Goal: Information Seeking & Learning: Learn about a topic

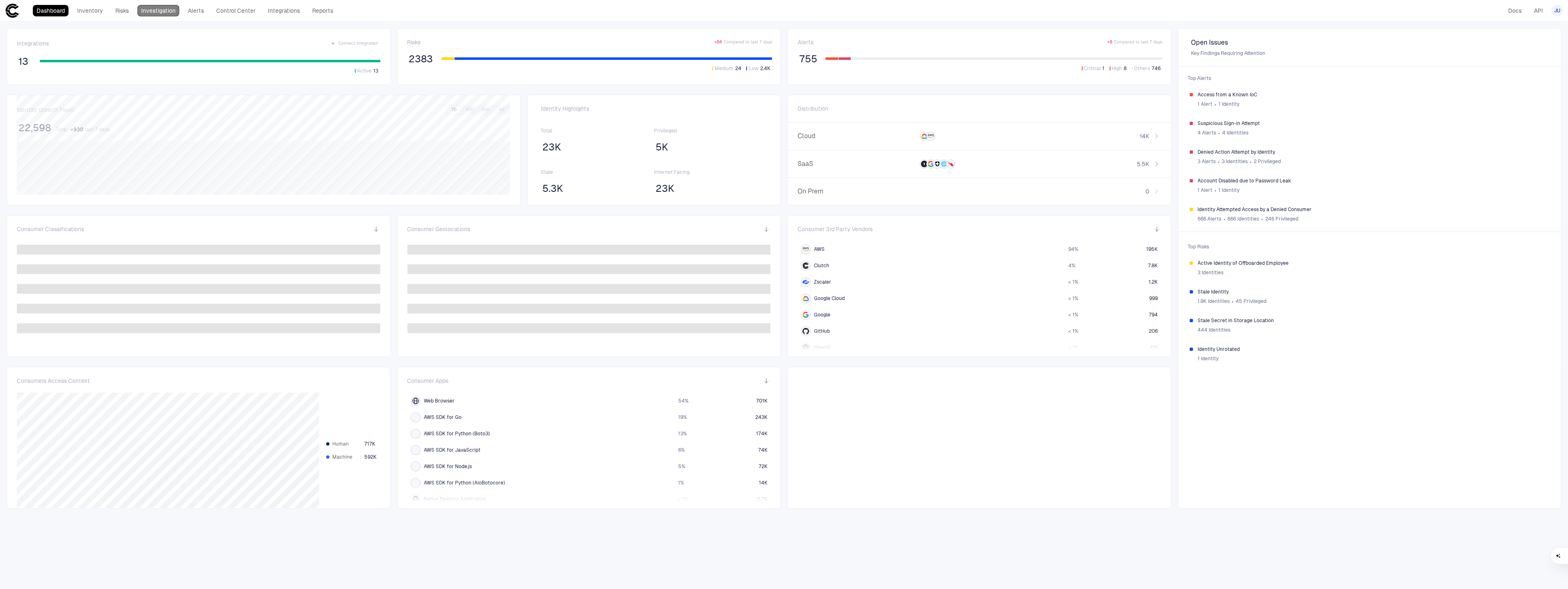
click at [174, 10] on link "Investigation" at bounding box center [159, 11] width 42 height 12
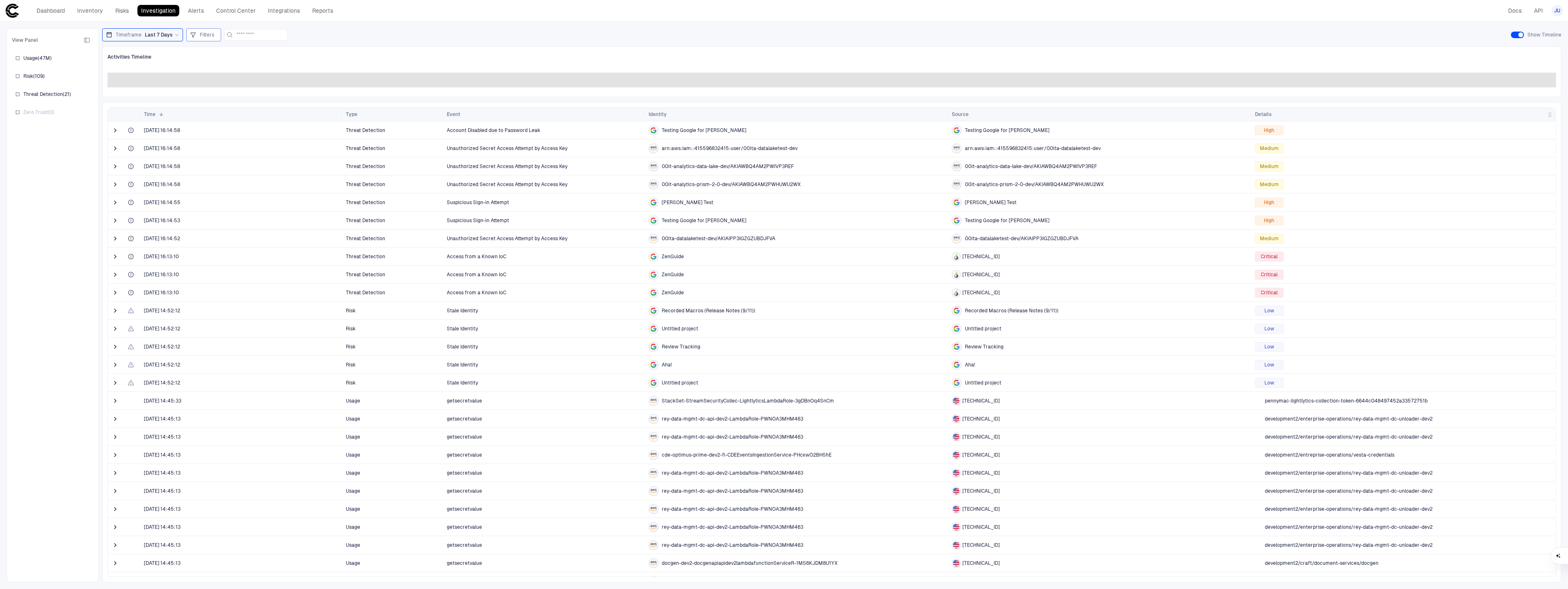
click at [203, 33] on span "Filters" at bounding box center [207, 35] width 14 height 6
click at [215, 79] on button "Add Condition" at bounding box center [214, 80] width 46 height 13
click at [236, 58] on span "Event: ID" at bounding box center [233, 56] width 21 height 6
click at [252, 149] on div "Event" at bounding box center [280, 150] width 108 height 6
click at [282, 60] on div "Equals" at bounding box center [281, 56] width 22 height 9
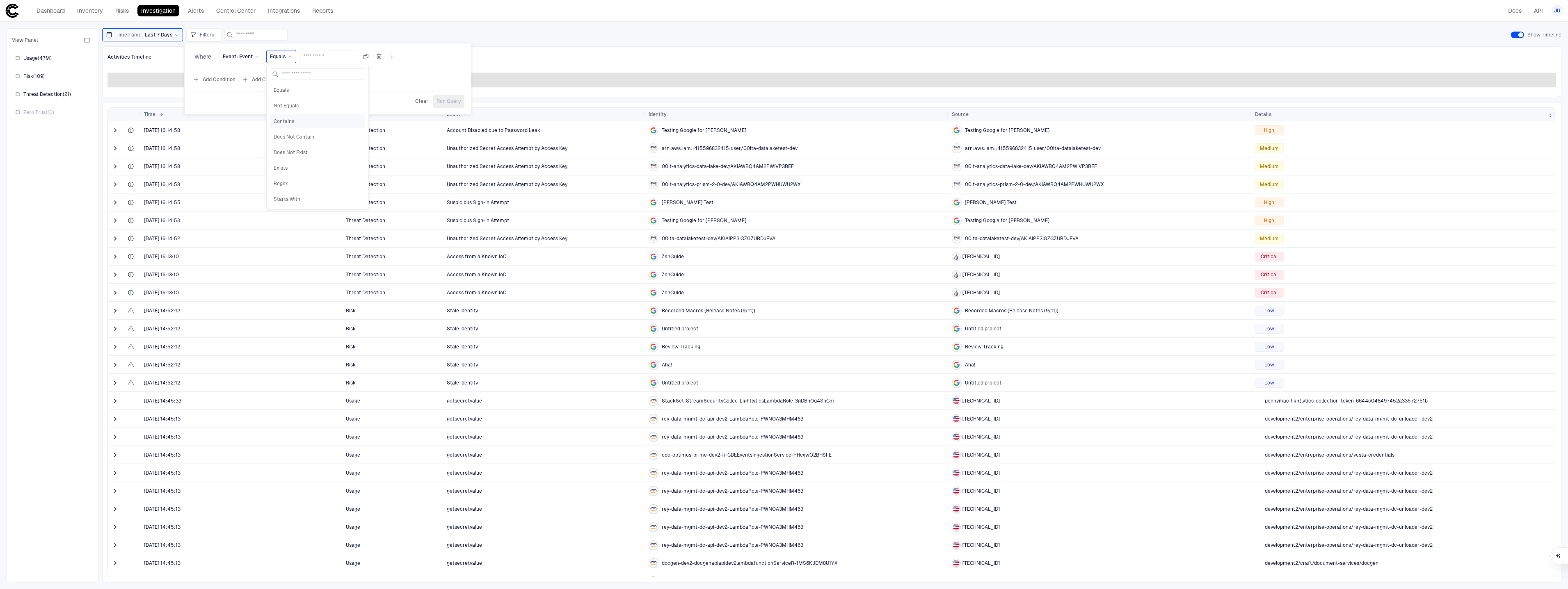
click at [296, 117] on div "Contains" at bounding box center [318, 121] width 95 height 14
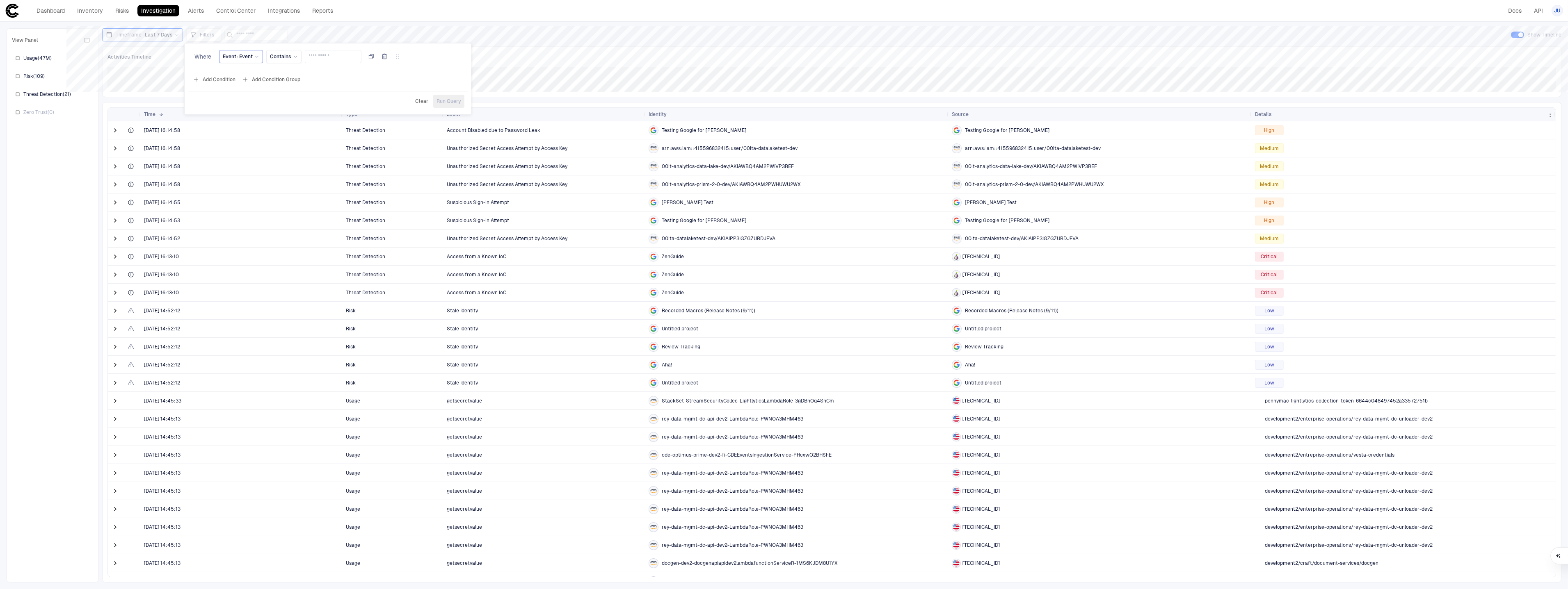
click at [235, 57] on span "Event: Event" at bounding box center [238, 56] width 30 height 6
type input "*"
click at [269, 153] on div "Event" at bounding box center [280, 150] width 108 height 6
click at [330, 55] on input "text" at bounding box center [333, 56] width 49 height 12
click at [367, 40] on div at bounding box center [784, 294] width 1568 height 589
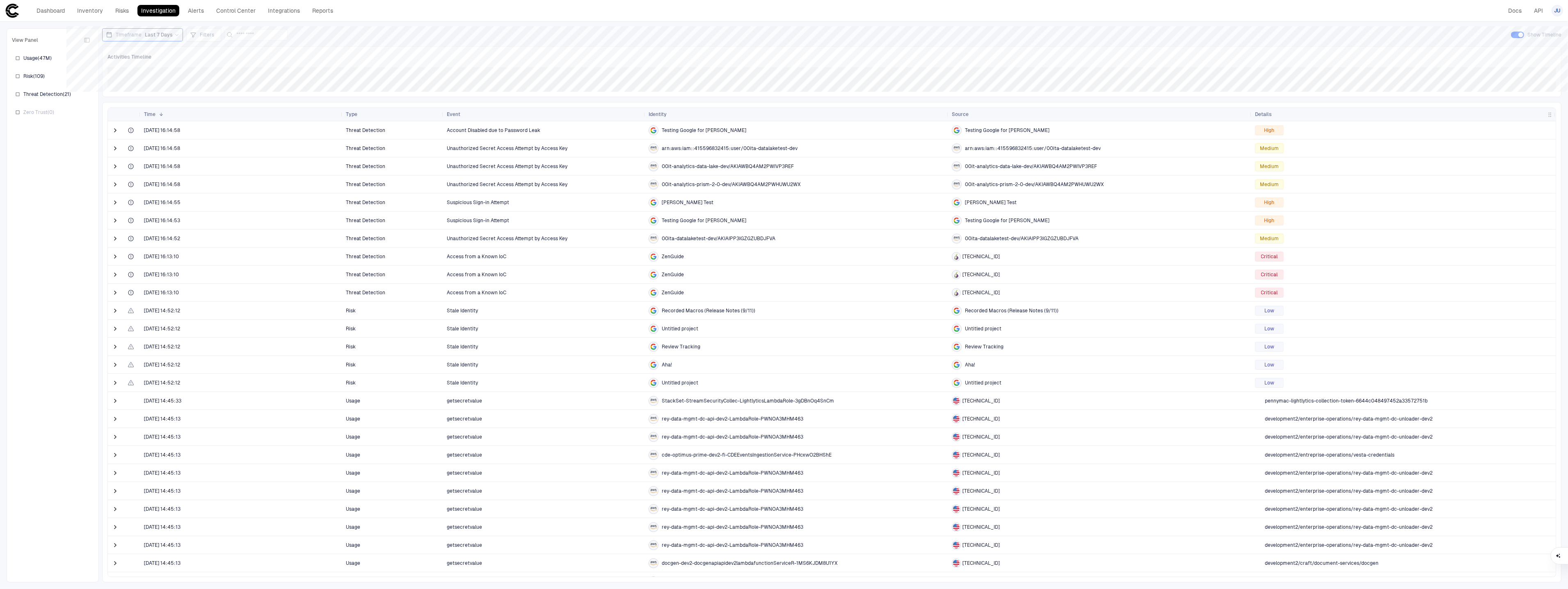
click at [154, 37] on span "Last 7 Days" at bounding box center [159, 35] width 28 height 6
click at [122, 107] on span "Last 30 Days" at bounding box center [129, 105] width 30 height 6
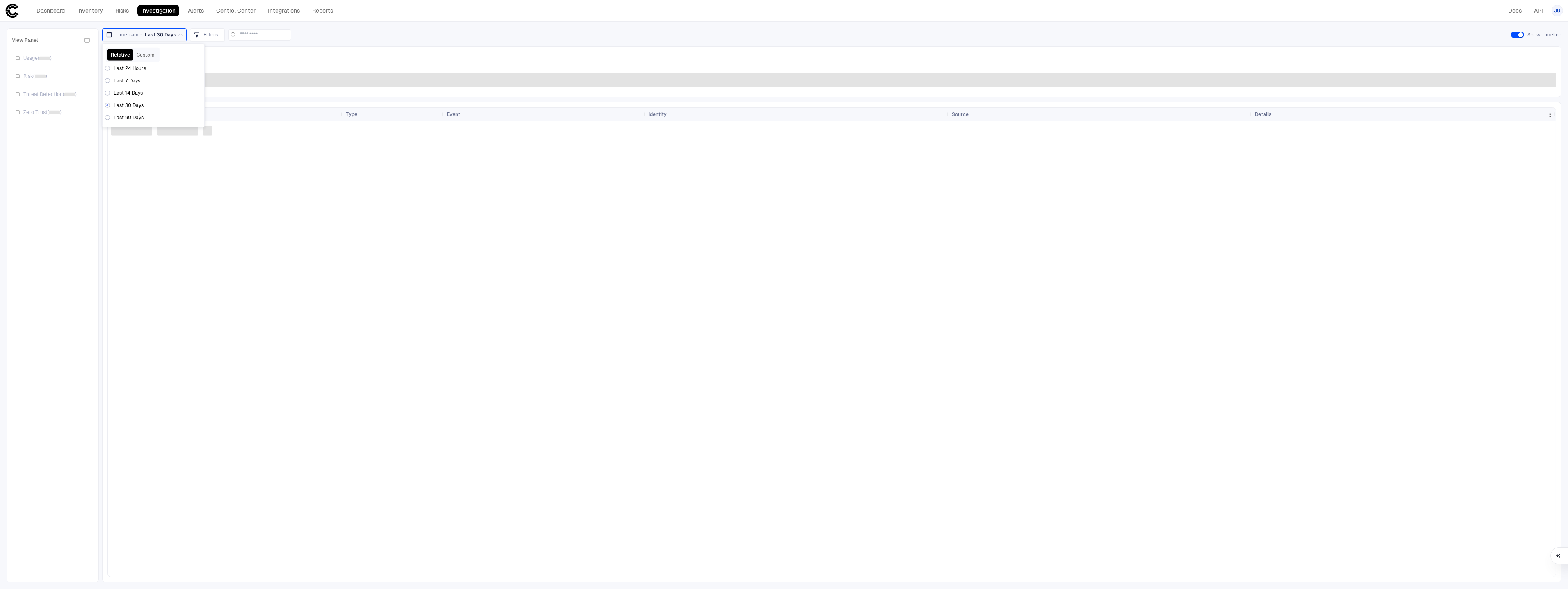
click at [249, 65] on div "Activities Timeline" at bounding box center [832, 71] width 1459 height 51
click at [203, 39] on div "Filters" at bounding box center [208, 35] width 27 height 9
click at [212, 78] on button "Add Condition" at bounding box center [218, 80] width 46 height 13
click at [241, 58] on span "Event: ID" at bounding box center [236, 56] width 21 height 6
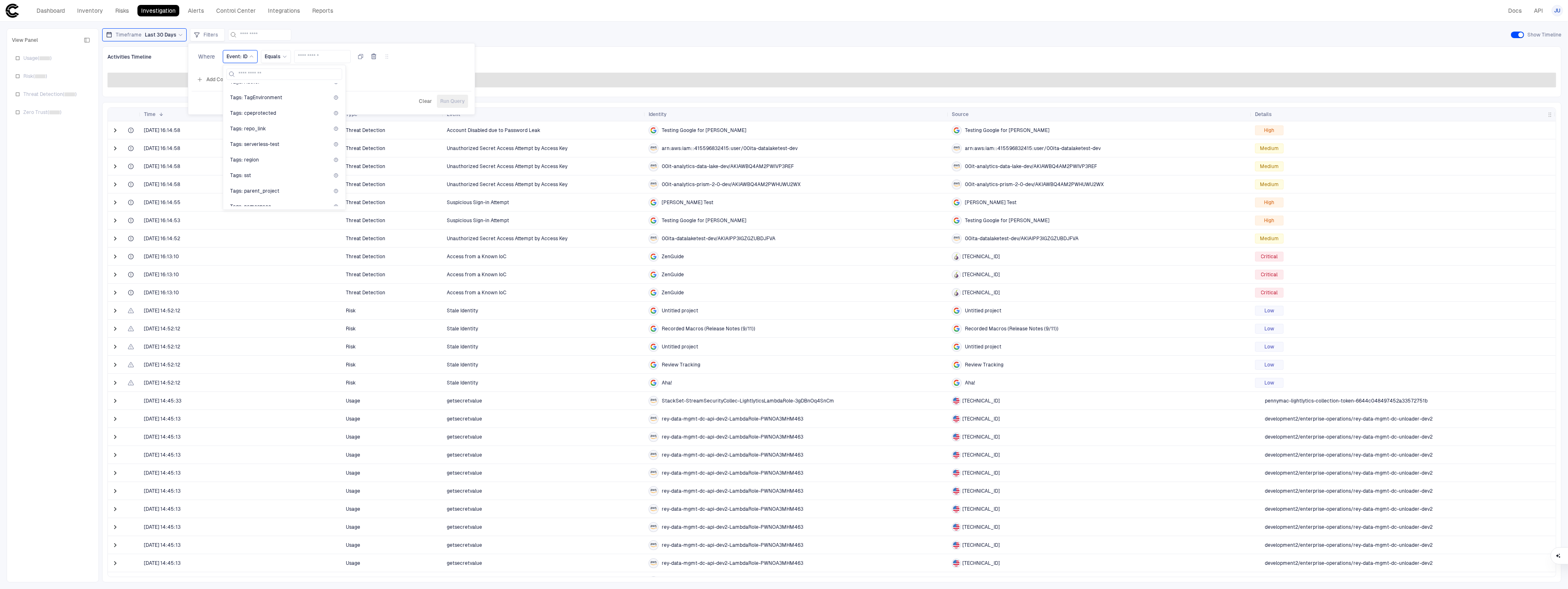
scroll to position [917, 0]
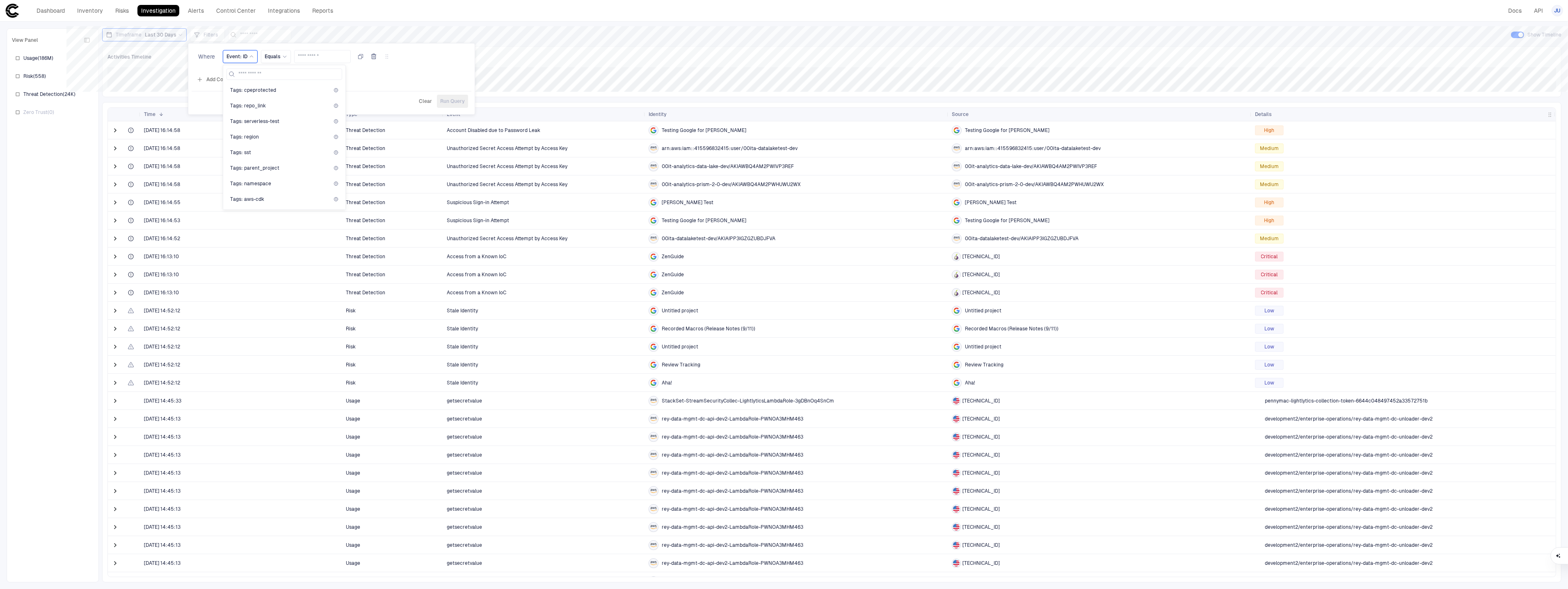
click at [654, 125] on div at bounding box center [784, 294] width 1568 height 589
click at [654, 131] on icon at bounding box center [653, 130] width 6 height 6
click at [208, 32] on span "Filters" at bounding box center [210, 35] width 14 height 6
click at [216, 79] on button "Add Condition" at bounding box center [218, 80] width 46 height 13
click at [236, 57] on span "Event: ID" at bounding box center [236, 56] width 21 height 6
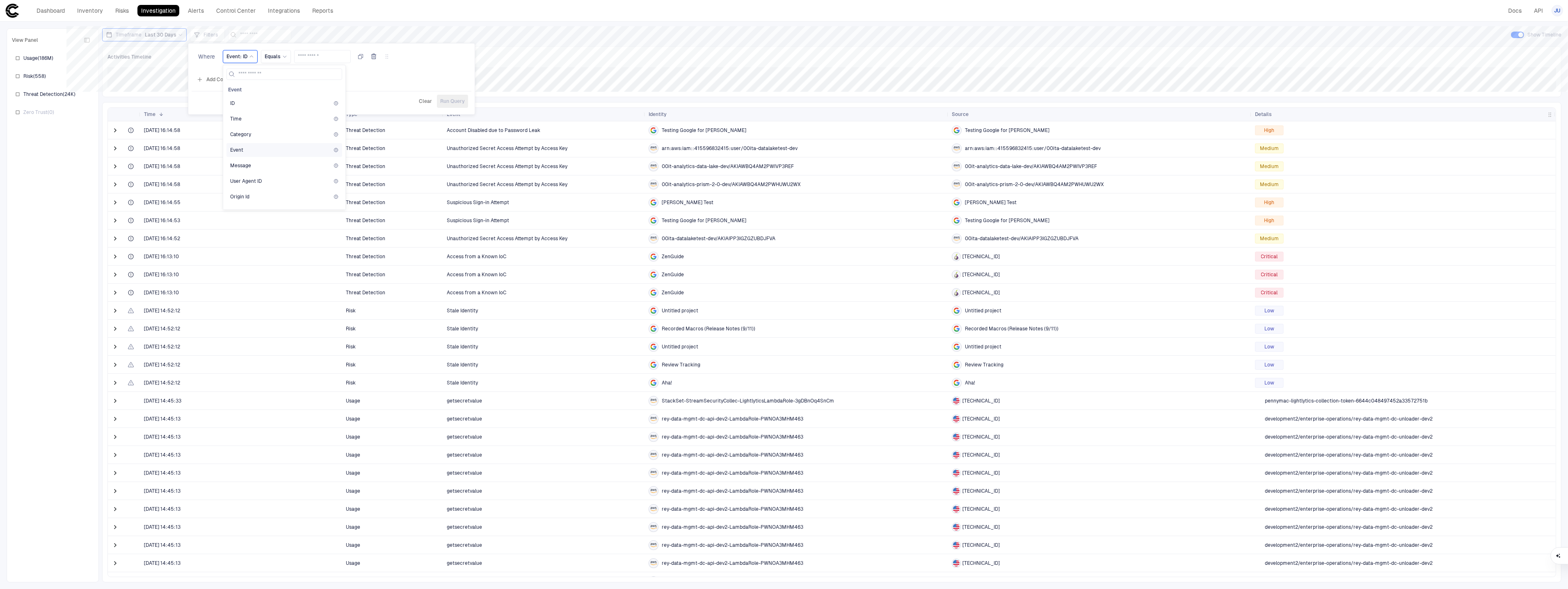
click at [267, 149] on div "Event" at bounding box center [284, 150] width 108 height 6
drag, startPoint x: 338, startPoint y: 57, endPoint x: 306, endPoint y: 58, distance: 32.0
click at [337, 57] on input "text" at bounding box center [331, 56] width 49 height 12
click at [293, 58] on icon at bounding box center [293, 56] width 5 height 5
click at [300, 121] on span "Contains" at bounding box center [321, 121] width 88 height 6
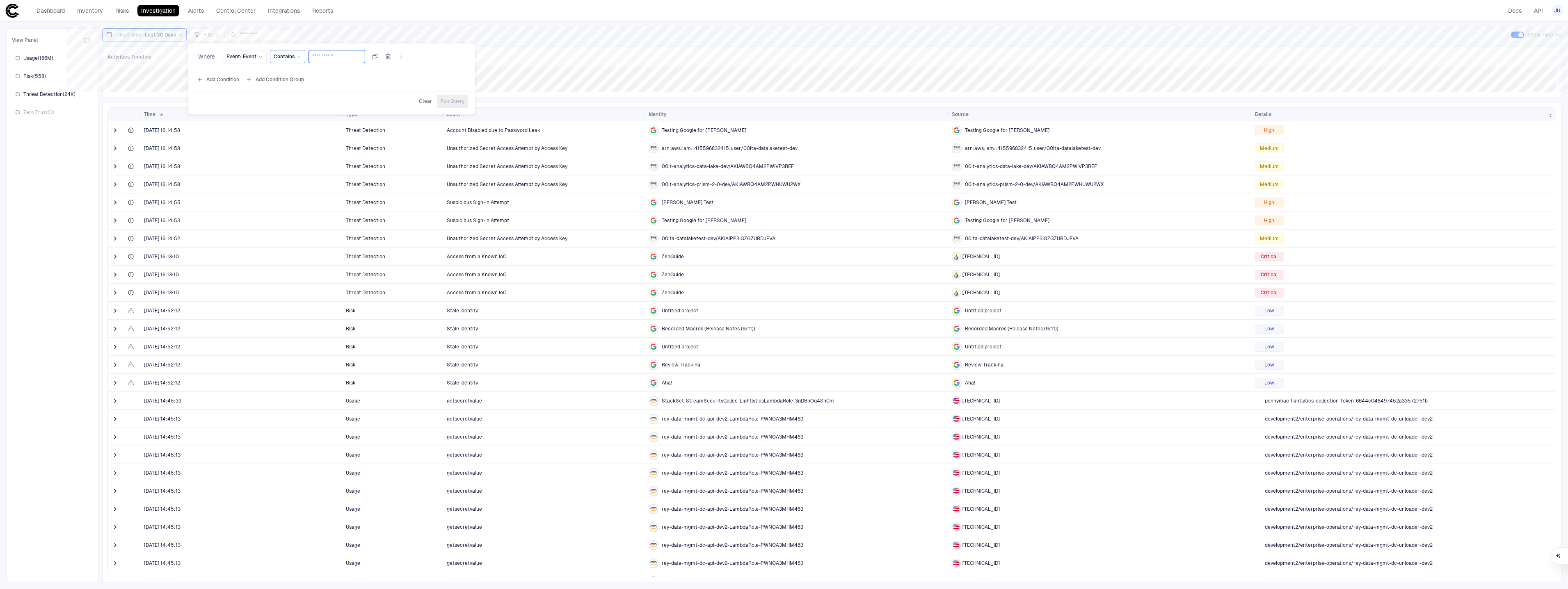
click at [326, 59] on input "text" at bounding box center [337, 56] width 49 height 12
type input "*"
click at [339, 59] on input "text" at bounding box center [337, 56] width 49 height 12
type input "*****"
click at [442, 99] on span "Run Query" at bounding box center [453, 101] width 24 height 6
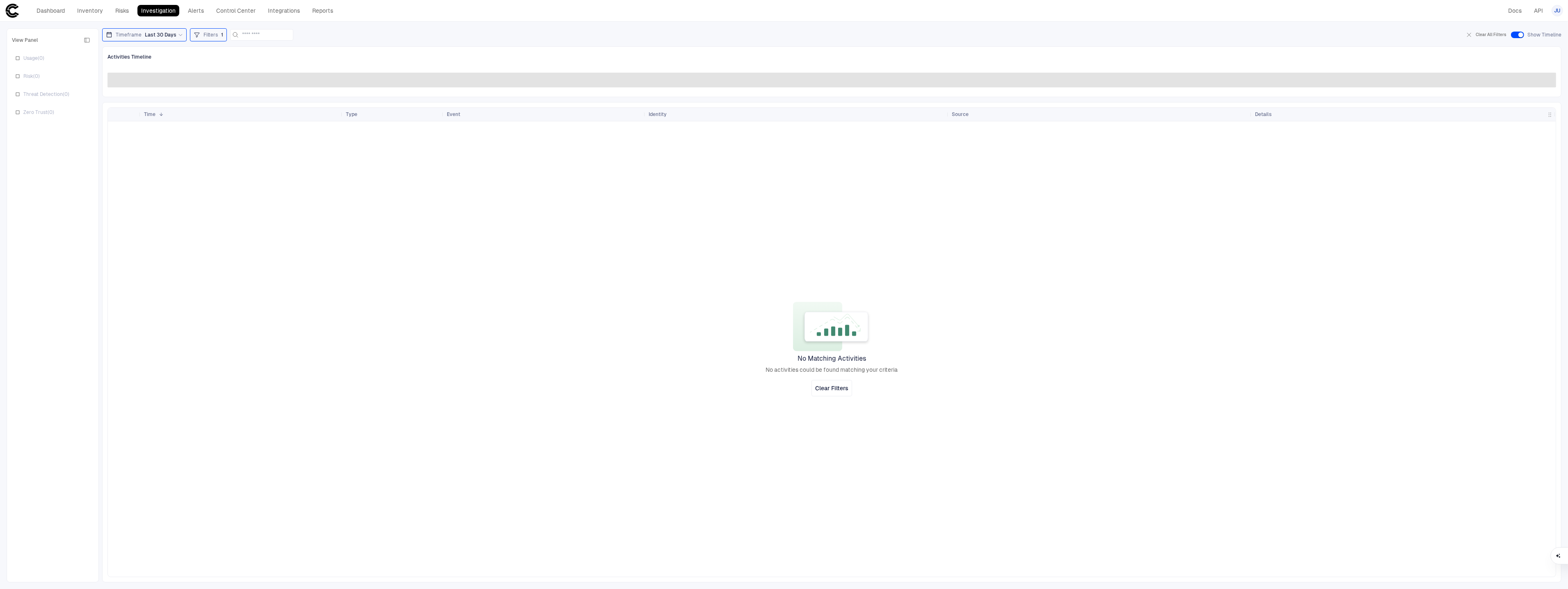
click at [218, 41] on div "Filters 1" at bounding box center [208, 35] width 37 height 13
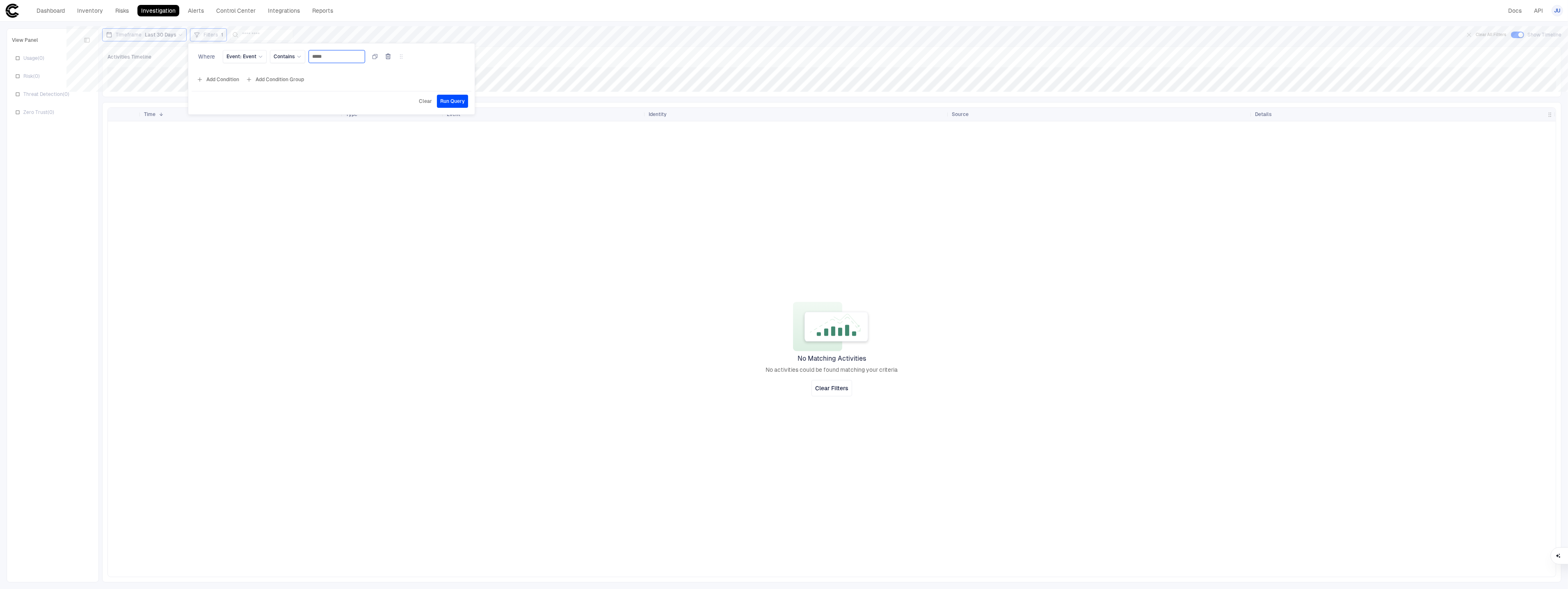
click at [326, 55] on input "*****" at bounding box center [337, 56] width 49 height 12
type input "*****"
click at [460, 99] on span "Run Query" at bounding box center [453, 101] width 24 height 6
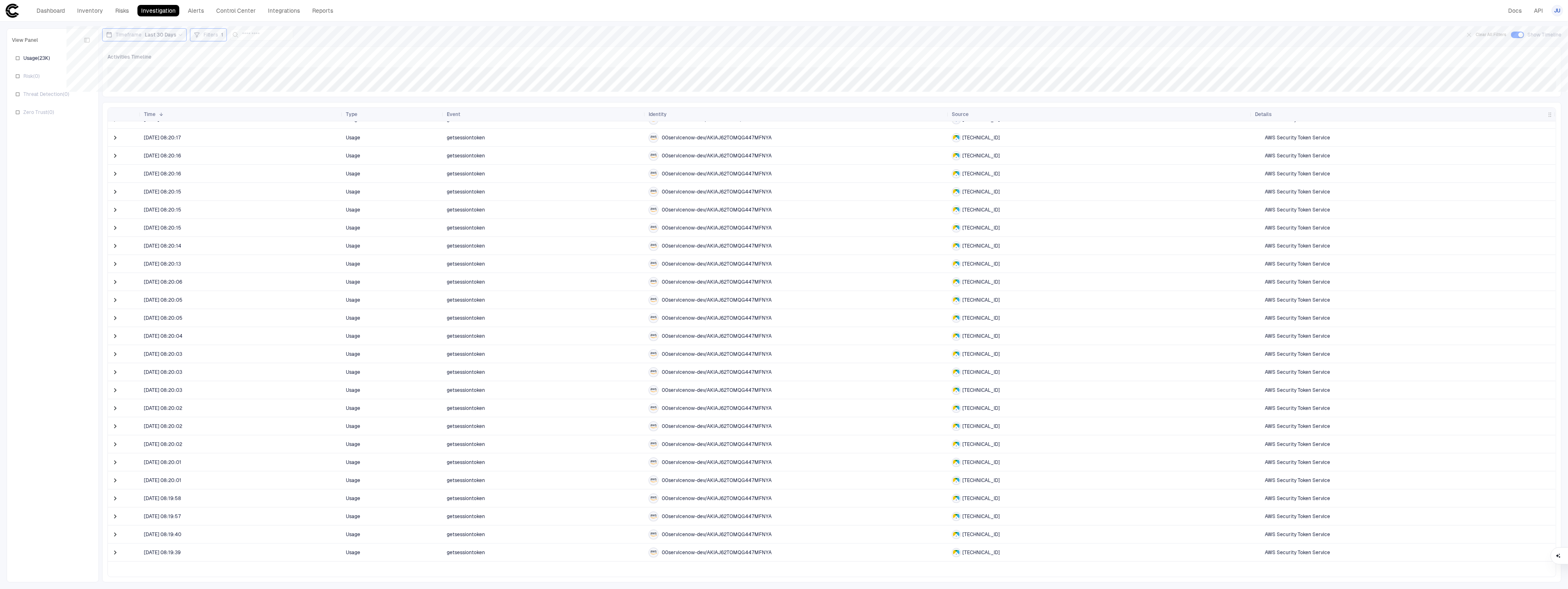
scroll to position [0, 0]
click at [203, 33] on span "Filters" at bounding box center [210, 35] width 14 height 6
click at [254, 53] on div "Event: Event" at bounding box center [244, 56] width 37 height 9
type input "*"
click at [246, 101] on div "ID" at bounding box center [284, 103] width 108 height 6
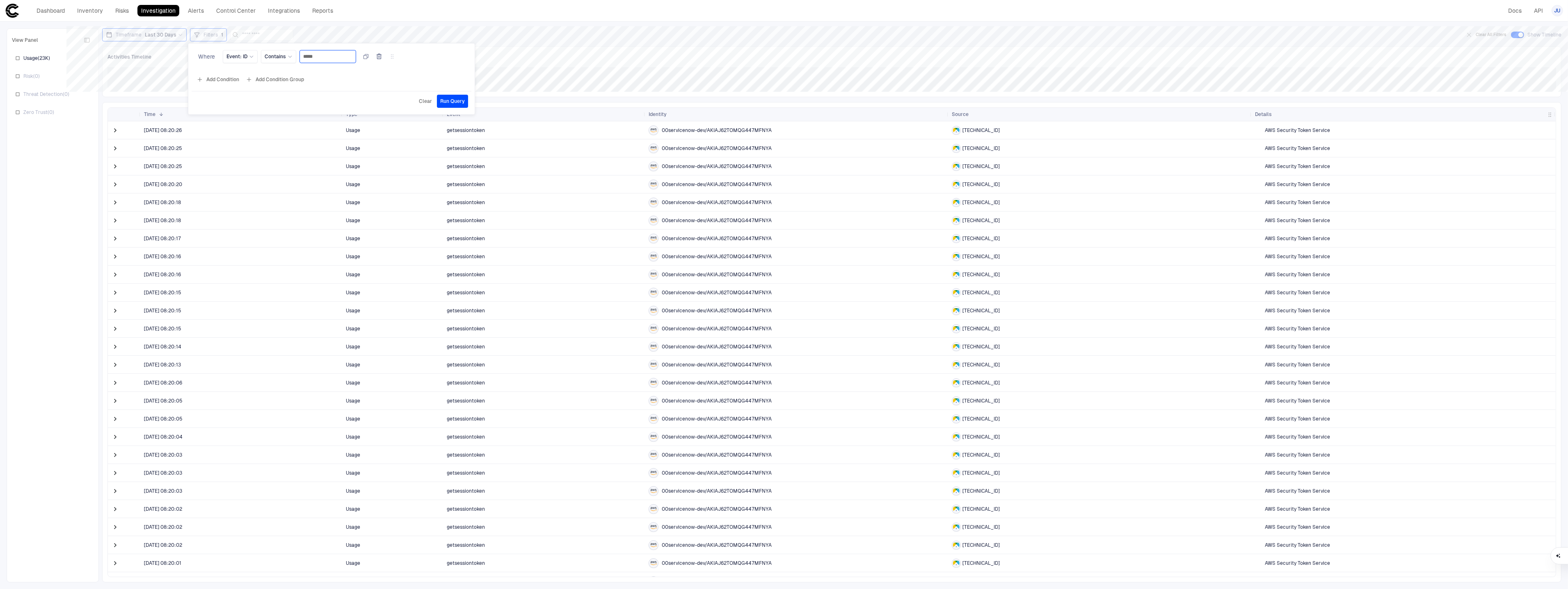
click at [322, 60] on input "*****" at bounding box center [328, 56] width 49 height 12
click at [450, 103] on span "Run Query" at bounding box center [453, 101] width 24 height 6
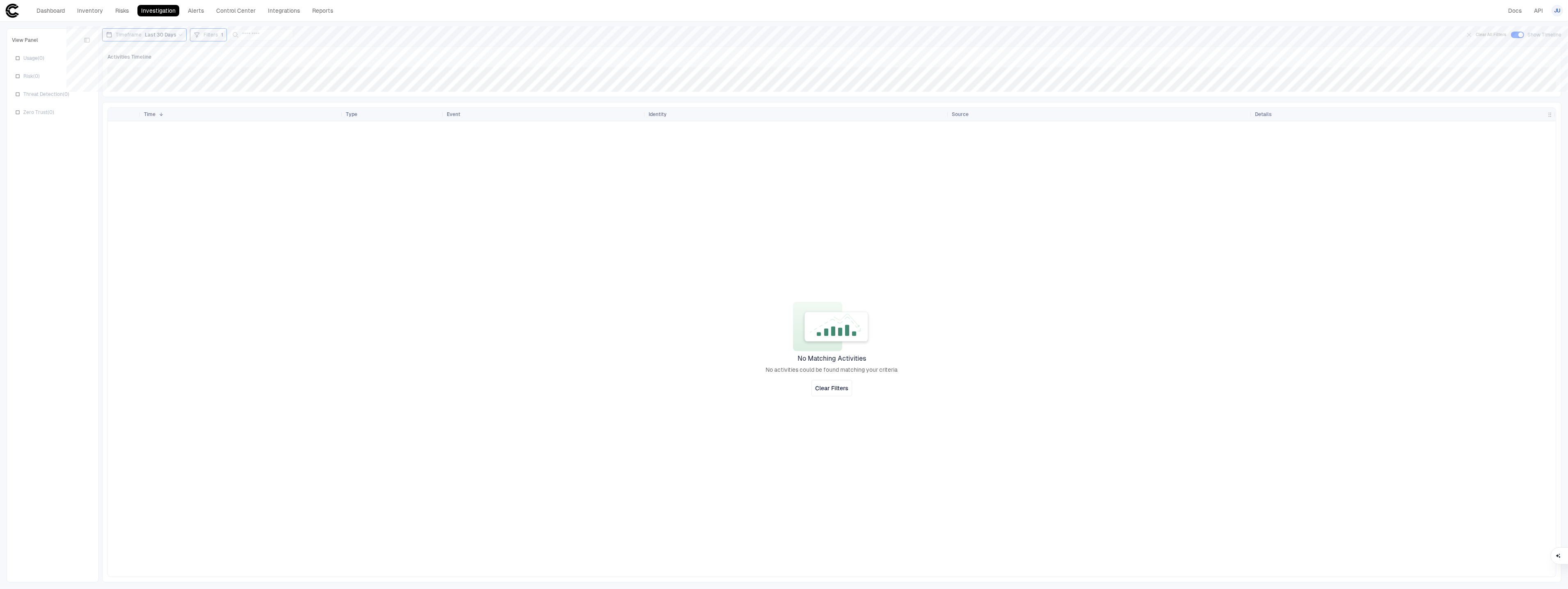
click at [210, 36] on span "Filters" at bounding box center [210, 35] width 14 height 6
click at [282, 60] on div "Contains" at bounding box center [278, 56] width 28 height 9
click at [242, 53] on span "Event: ID" at bounding box center [236, 56] width 21 height 6
click at [257, 155] on div "Event" at bounding box center [284, 150] width 116 height 14
click at [331, 58] on input "*****" at bounding box center [337, 56] width 49 height 12
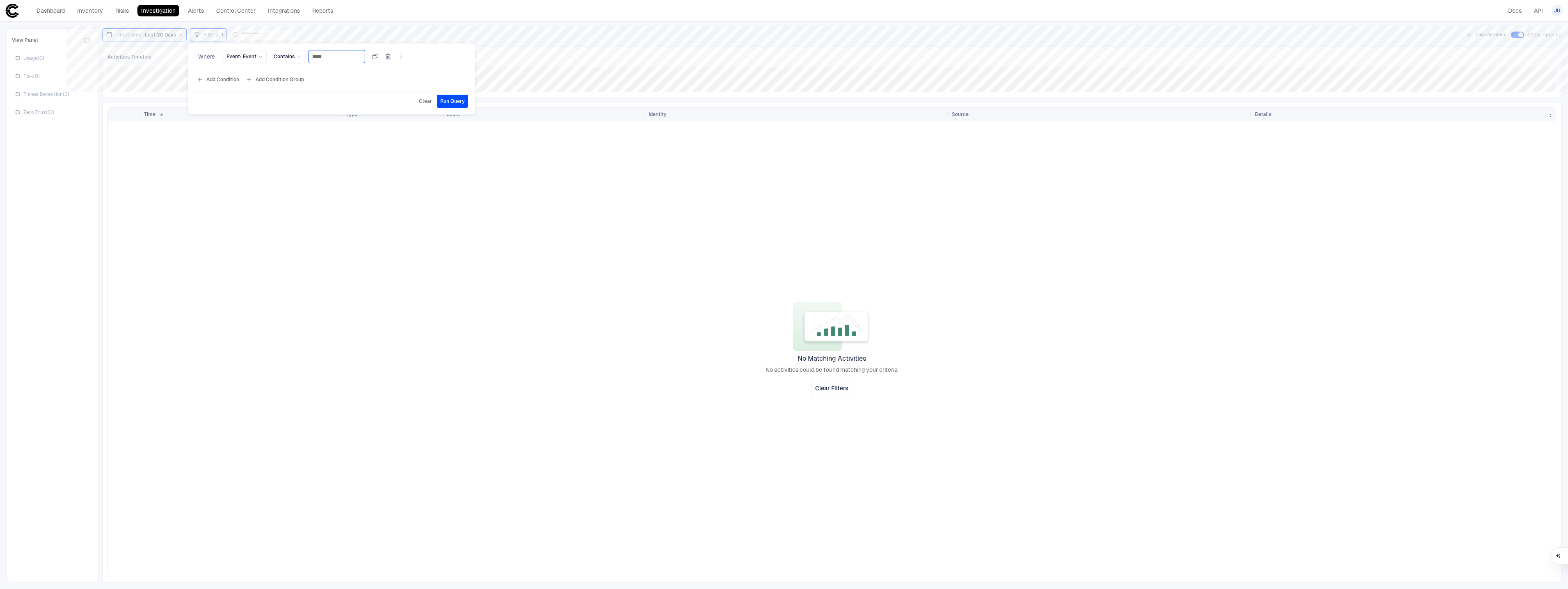
click at [331, 58] on input "*****" at bounding box center [337, 56] width 49 height 12
type input "*********"
click at [447, 102] on span "Run Query" at bounding box center [453, 101] width 24 height 6
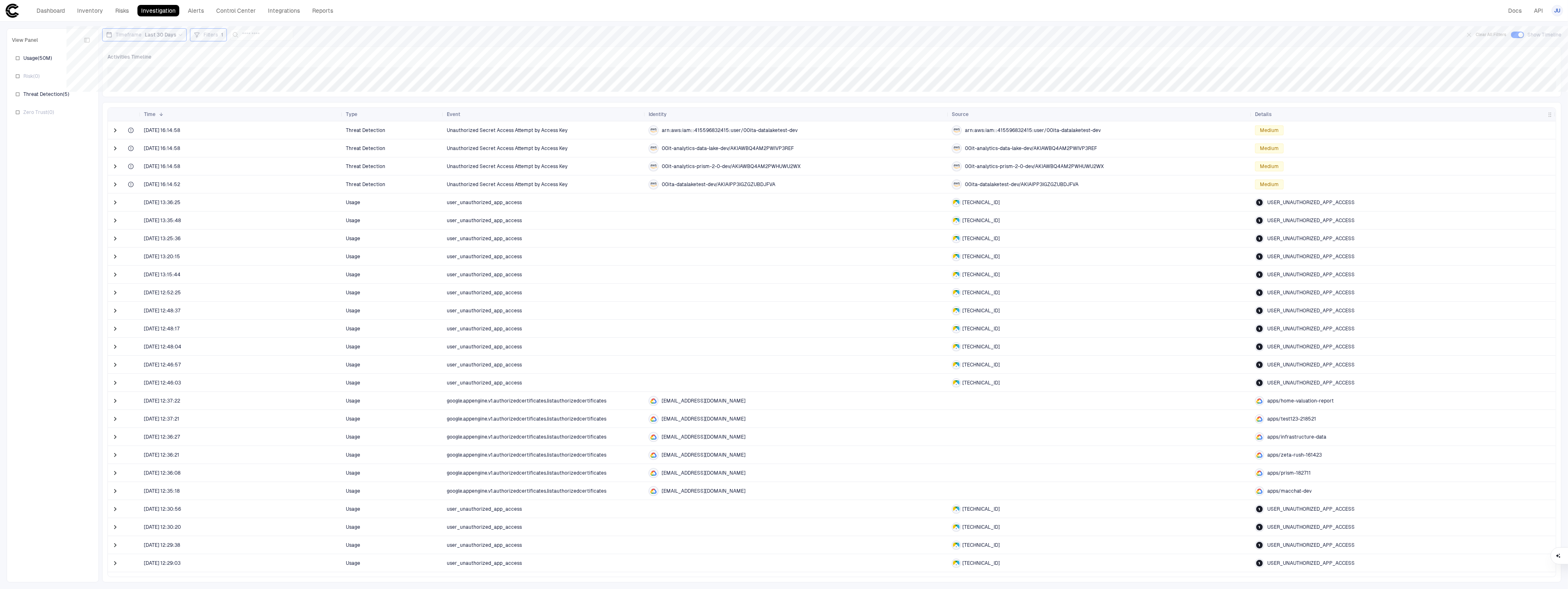
click at [204, 37] on span "Filters" at bounding box center [210, 35] width 14 height 6
click at [344, 56] on input "*********" at bounding box center [337, 56] width 49 height 12
type input "*****"
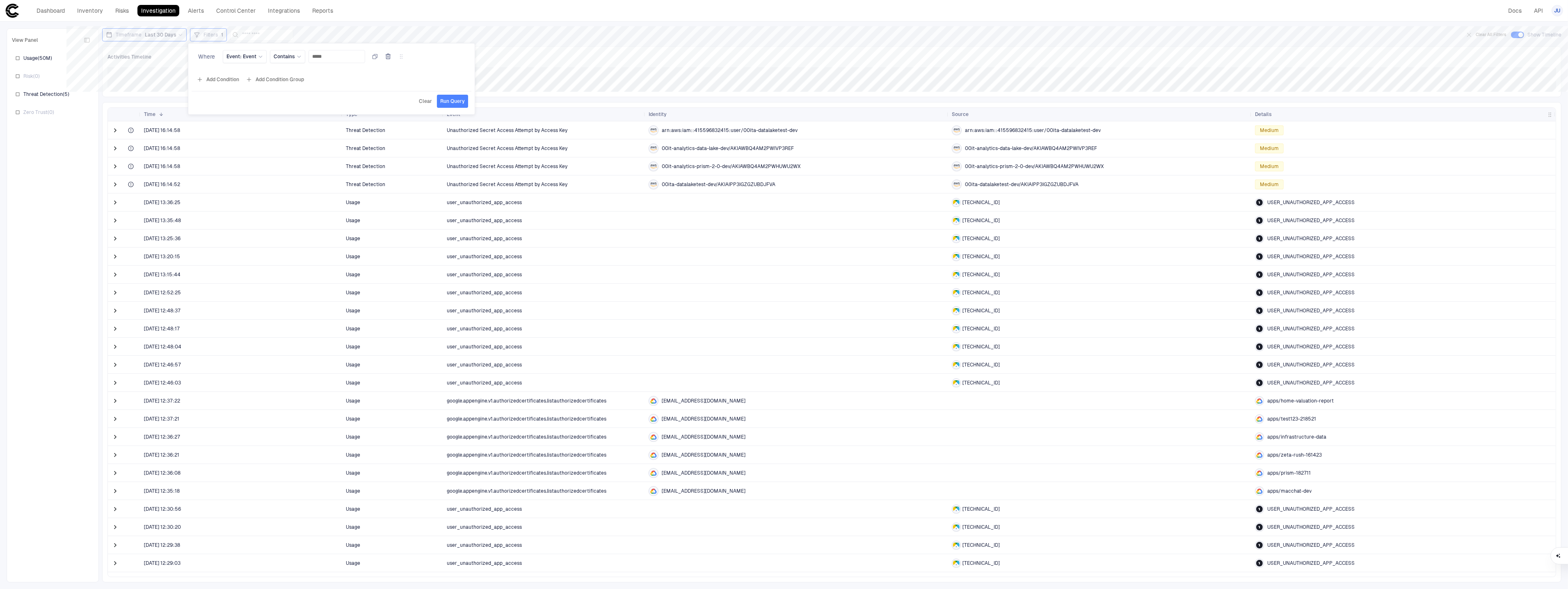
click at [461, 101] on span "Run Query" at bounding box center [453, 101] width 24 height 6
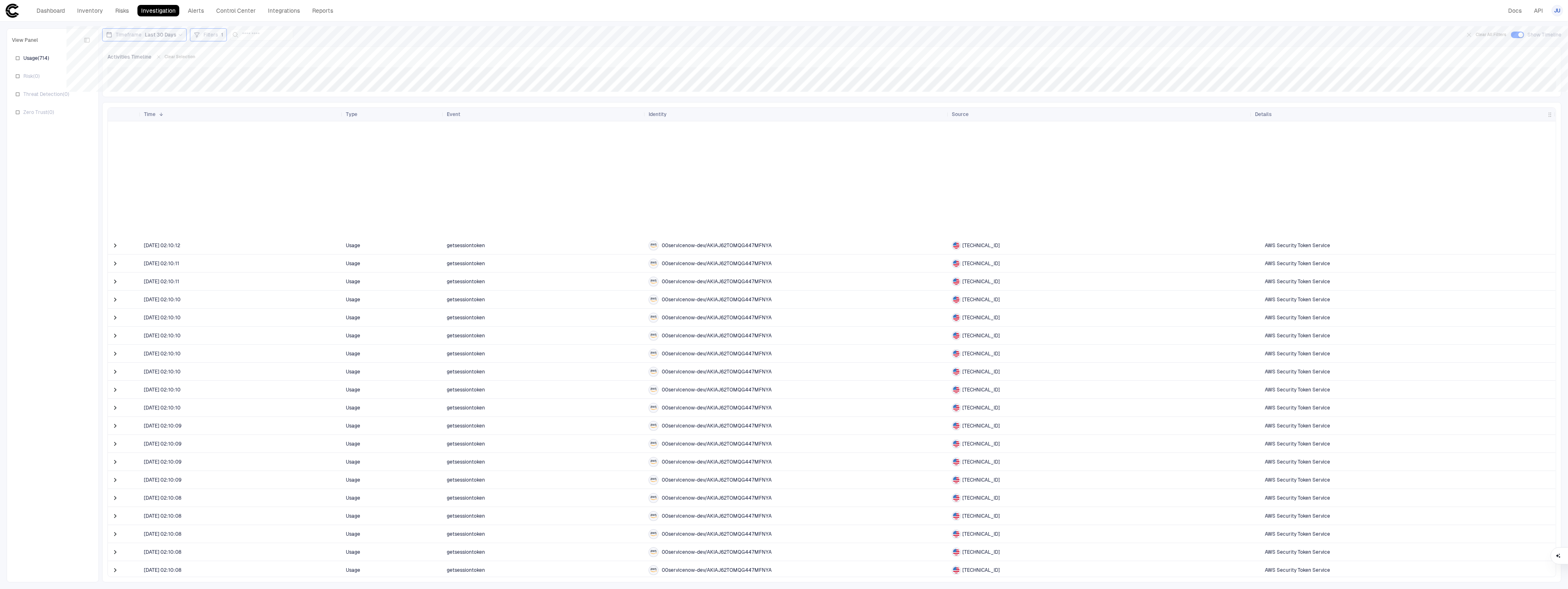
scroll to position [66, 0]
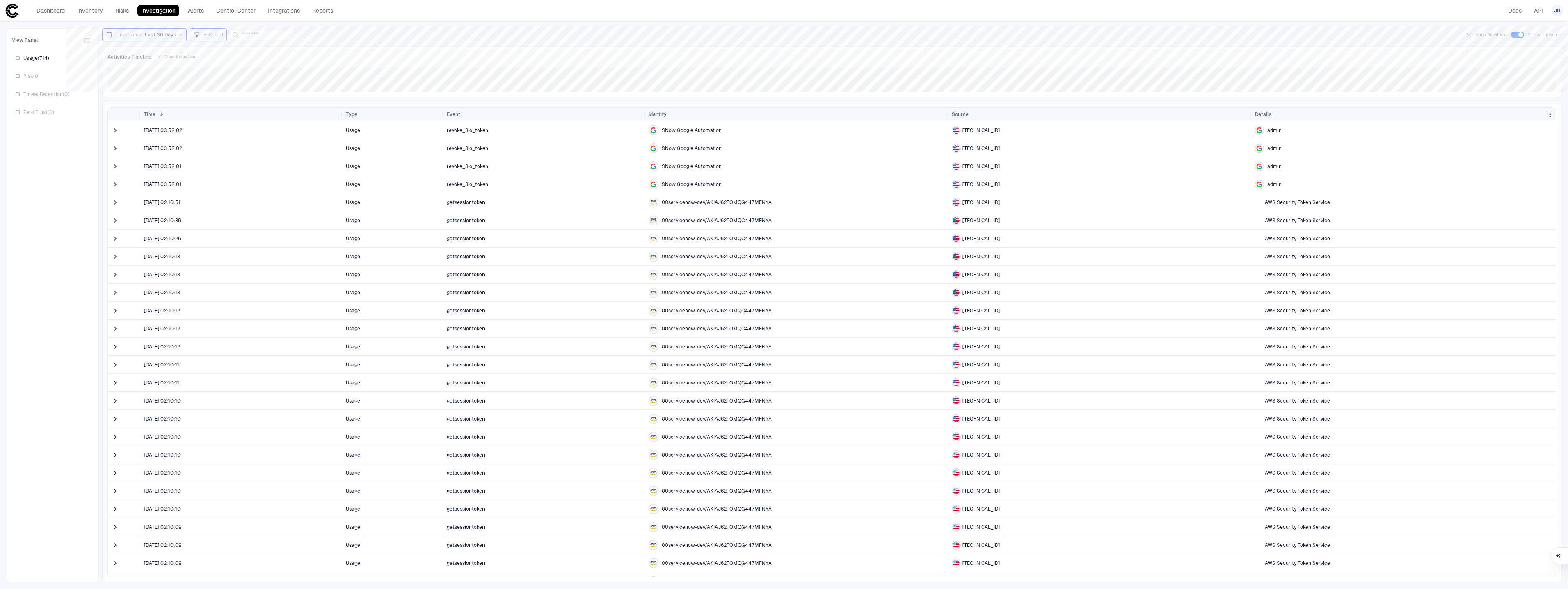
click at [732, 135] on div "SNow Google Automation" at bounding box center [797, 130] width 297 height 10
click at [115, 130] on span at bounding box center [115, 130] width 8 height 8
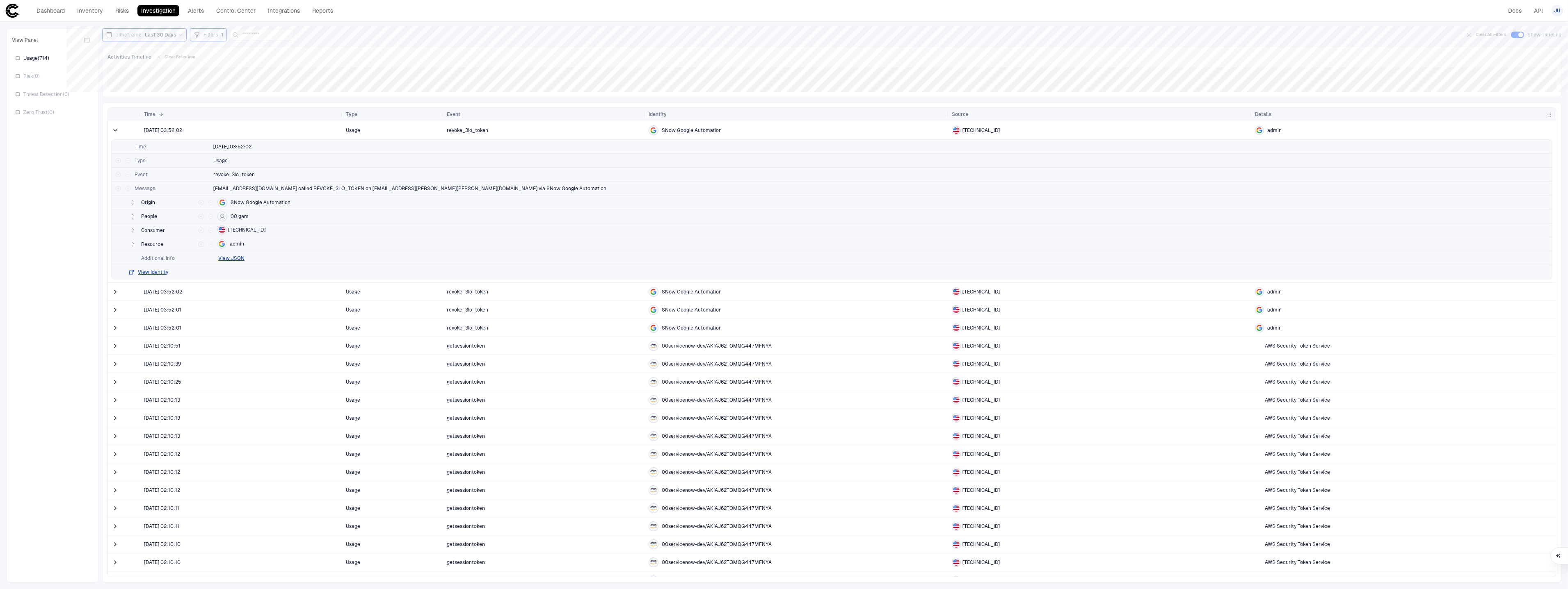
click at [197, 36] on icon at bounding box center [197, 35] width 6 height 6
click at [226, 78] on button "Add Condition" at bounding box center [218, 79] width 46 height 13
click at [236, 72] on span "Event: ID" at bounding box center [236, 73] width 21 height 6
type input "**"
click at [246, 136] on span "Origin Id" at bounding box center [239, 135] width 19 height 6
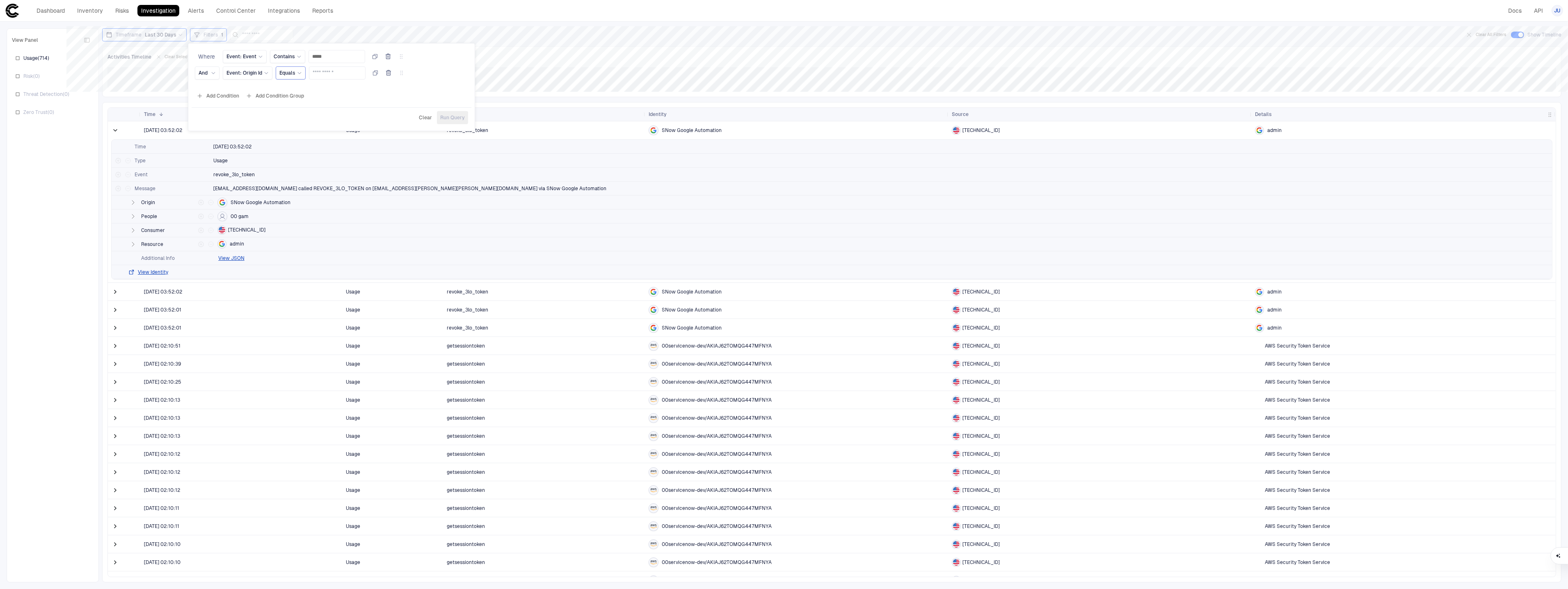
click at [293, 73] on span "Equals" at bounding box center [288, 73] width 16 height 6
click at [303, 140] on span "Contains" at bounding box center [327, 138] width 88 height 6
click at [335, 73] on input "text" at bounding box center [342, 73] width 49 height 12
type input "******"
click at [464, 114] on span "Run Query" at bounding box center [453, 117] width 24 height 6
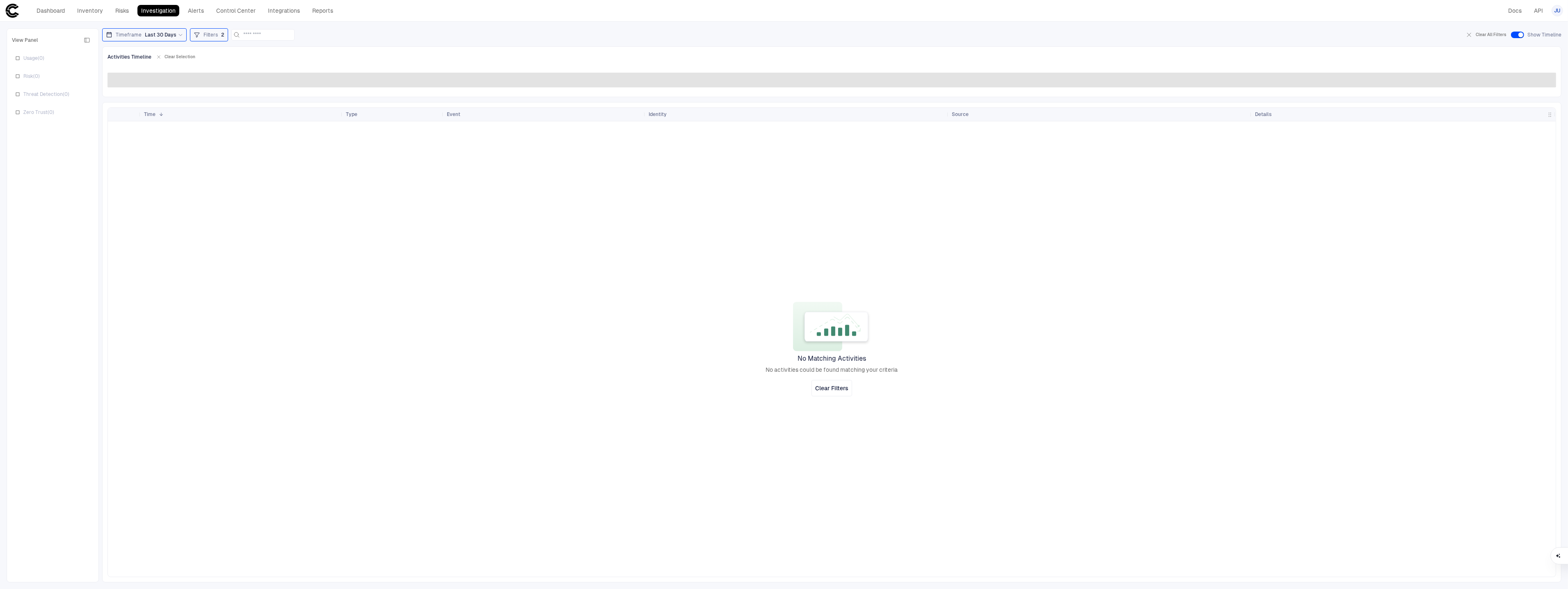
click at [206, 38] on div "Filters 2" at bounding box center [209, 35] width 31 height 9
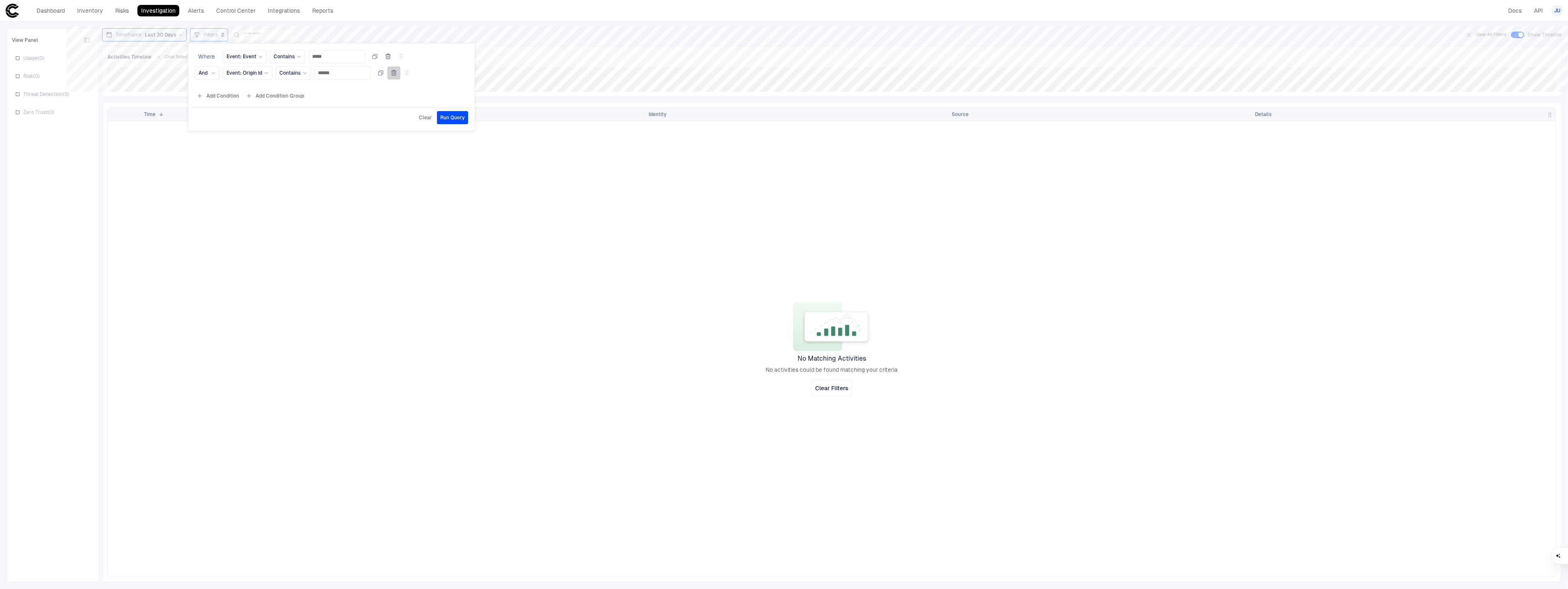
click at [401, 76] on button "button" at bounding box center [393, 73] width 13 height 13
click at [458, 110] on div "Clear Run Query" at bounding box center [331, 101] width 280 height 20
click at [455, 106] on button "Run Query" at bounding box center [452, 101] width 31 height 13
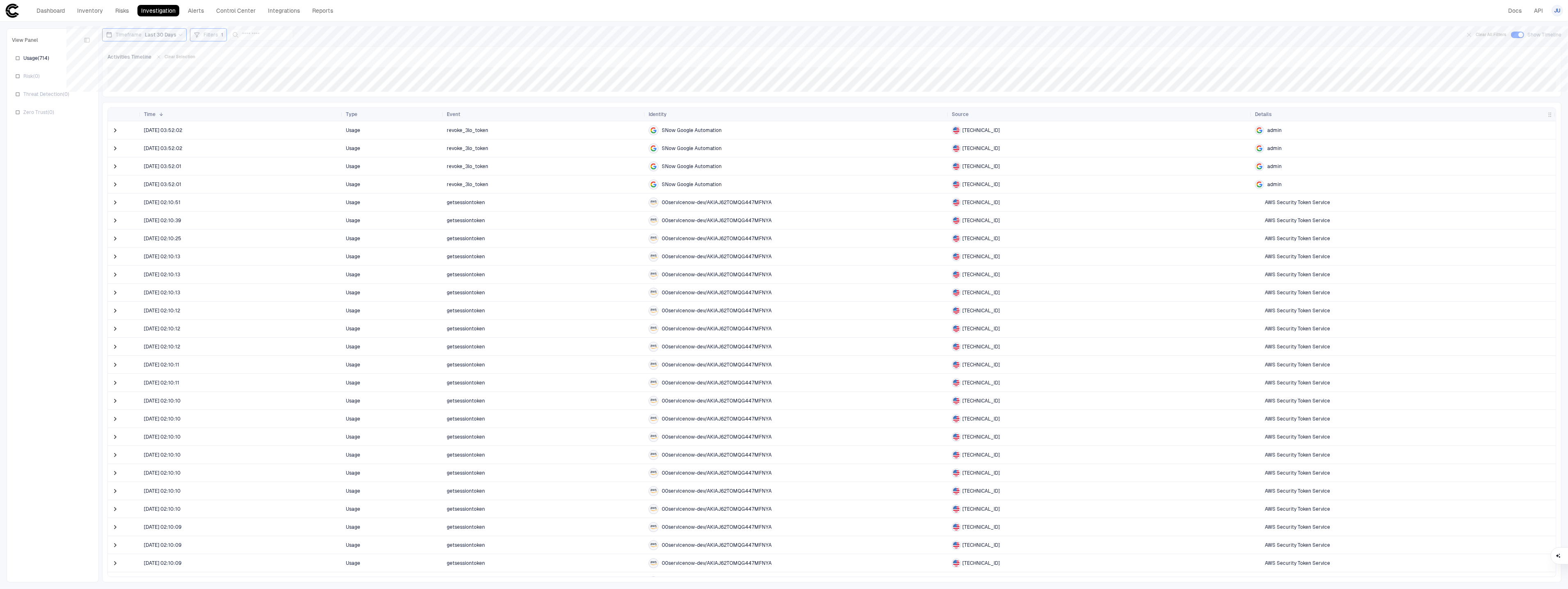
drag, startPoint x: 635, startPoint y: 132, endPoint x: 510, endPoint y: 130, distance: 125.0
click at [634, 132] on span "revoke_3lo_token" at bounding box center [544, 130] width 195 height 17
click at [112, 132] on span at bounding box center [115, 130] width 8 height 8
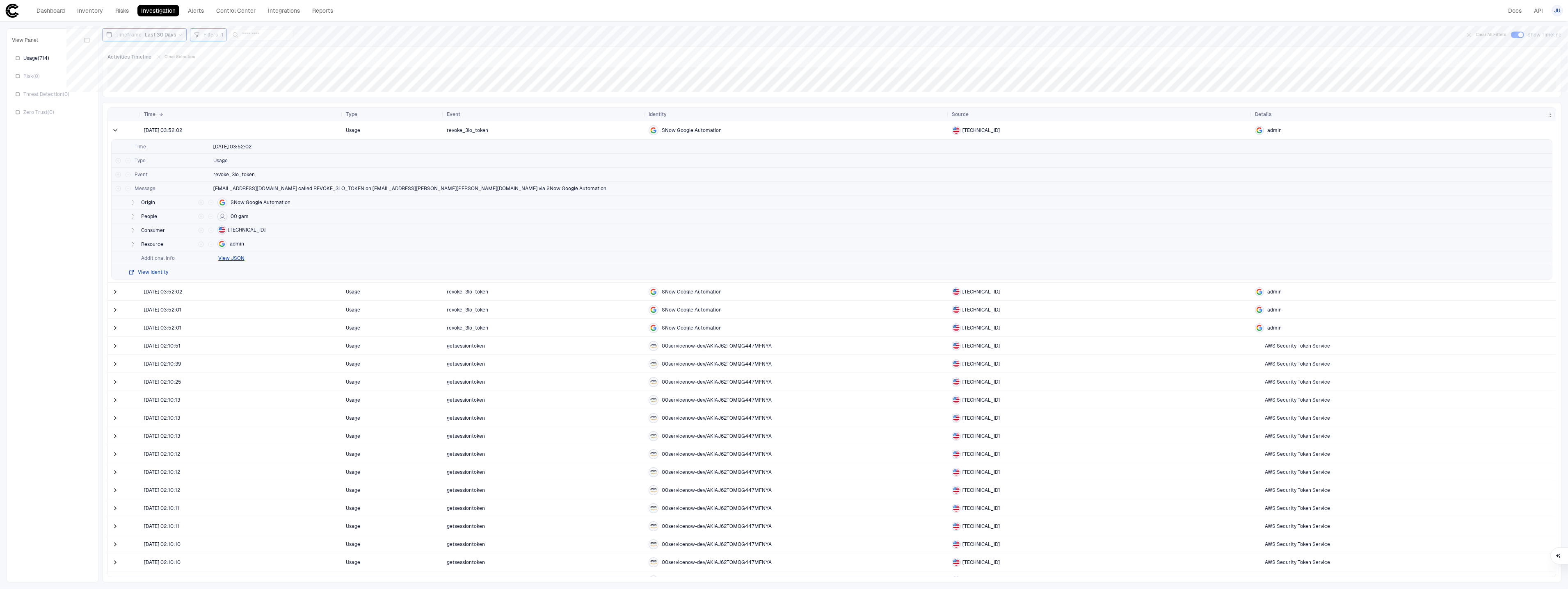
click at [153, 274] on button "View Identity" at bounding box center [148, 271] width 40 height 6
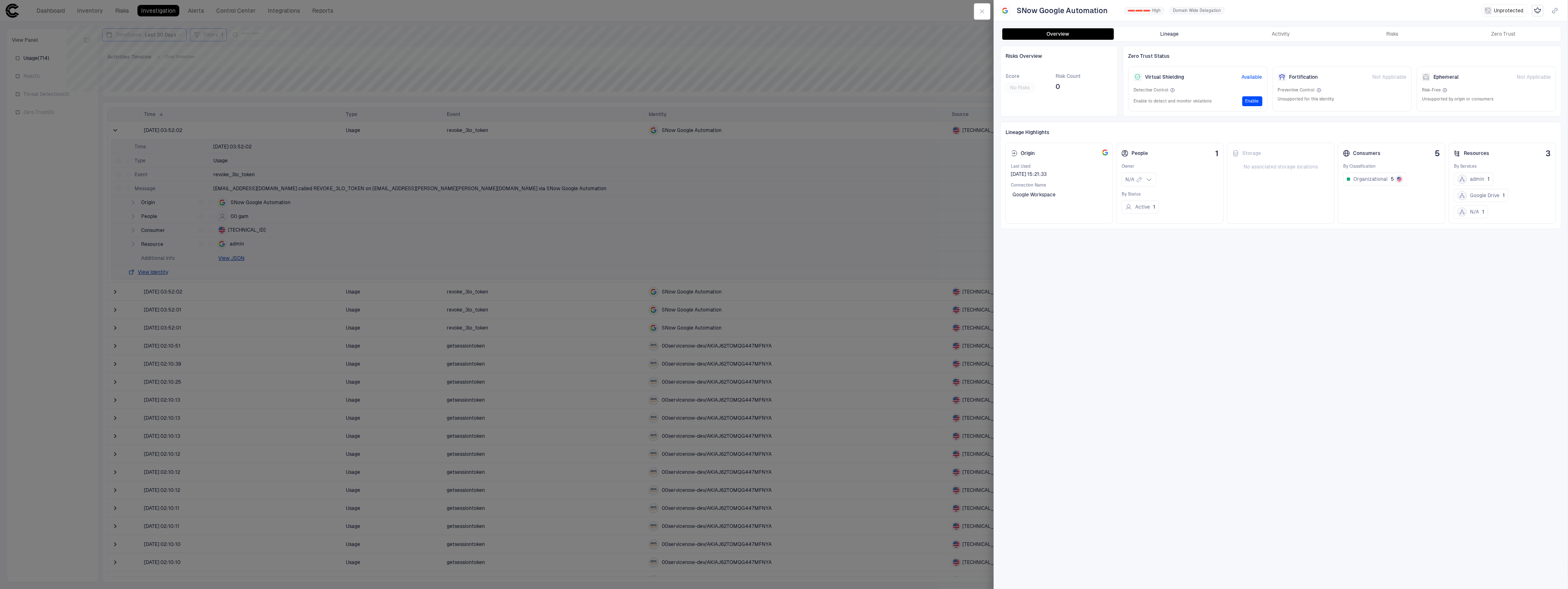
click at [1187, 38] on button "Lineage" at bounding box center [1170, 34] width 112 height 12
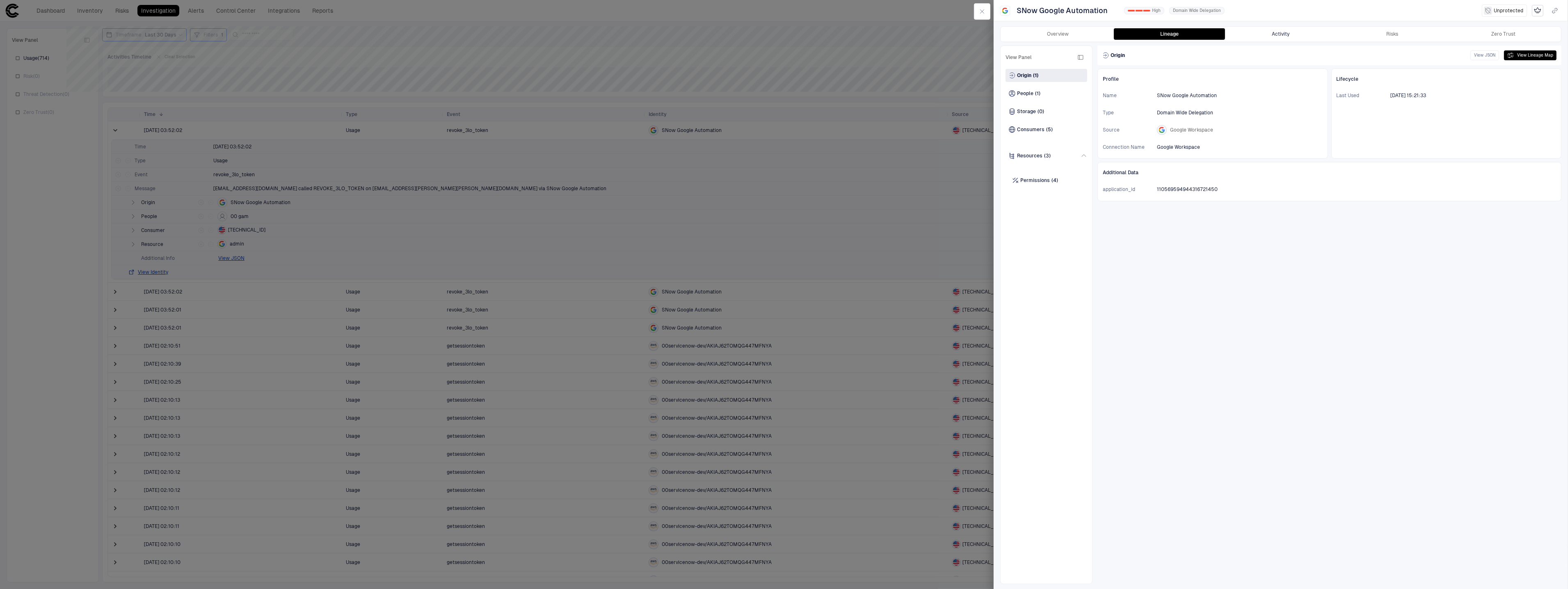
click at [1308, 32] on button "Activity" at bounding box center [1280, 34] width 112 height 12
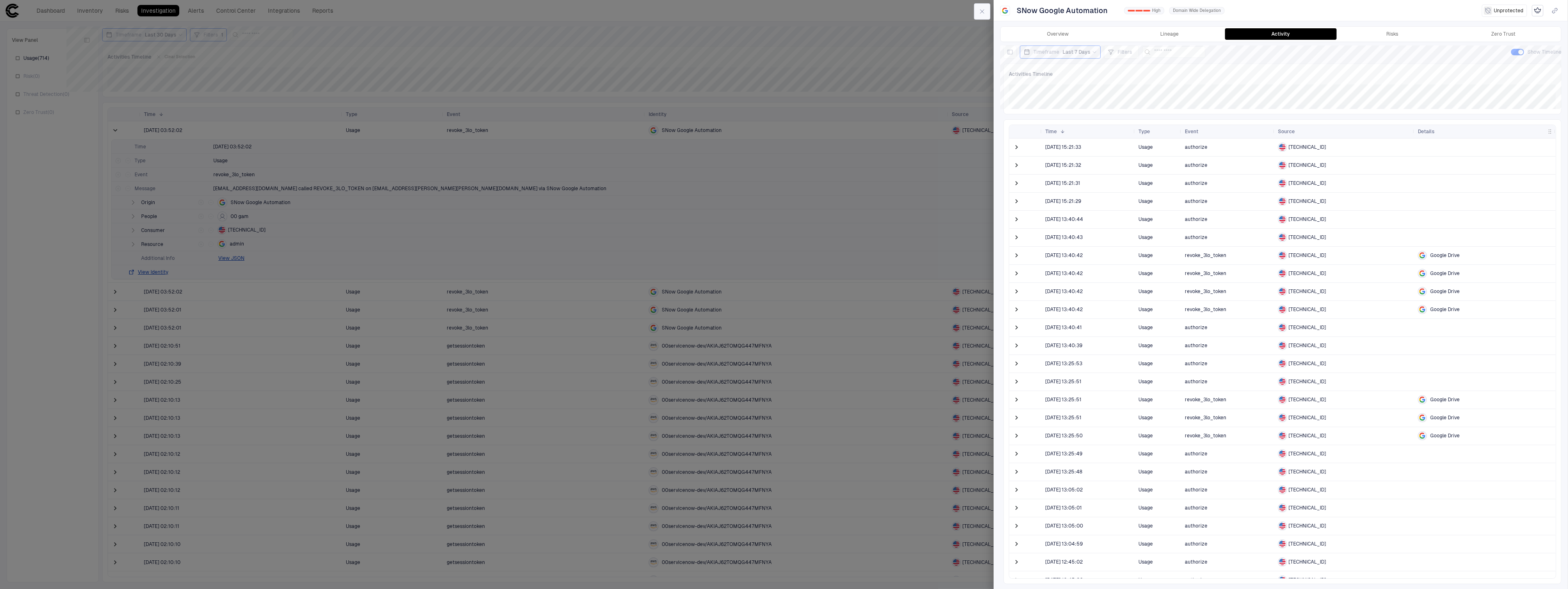
click at [981, 10] on icon "button" at bounding box center [981, 11] width 6 height 6
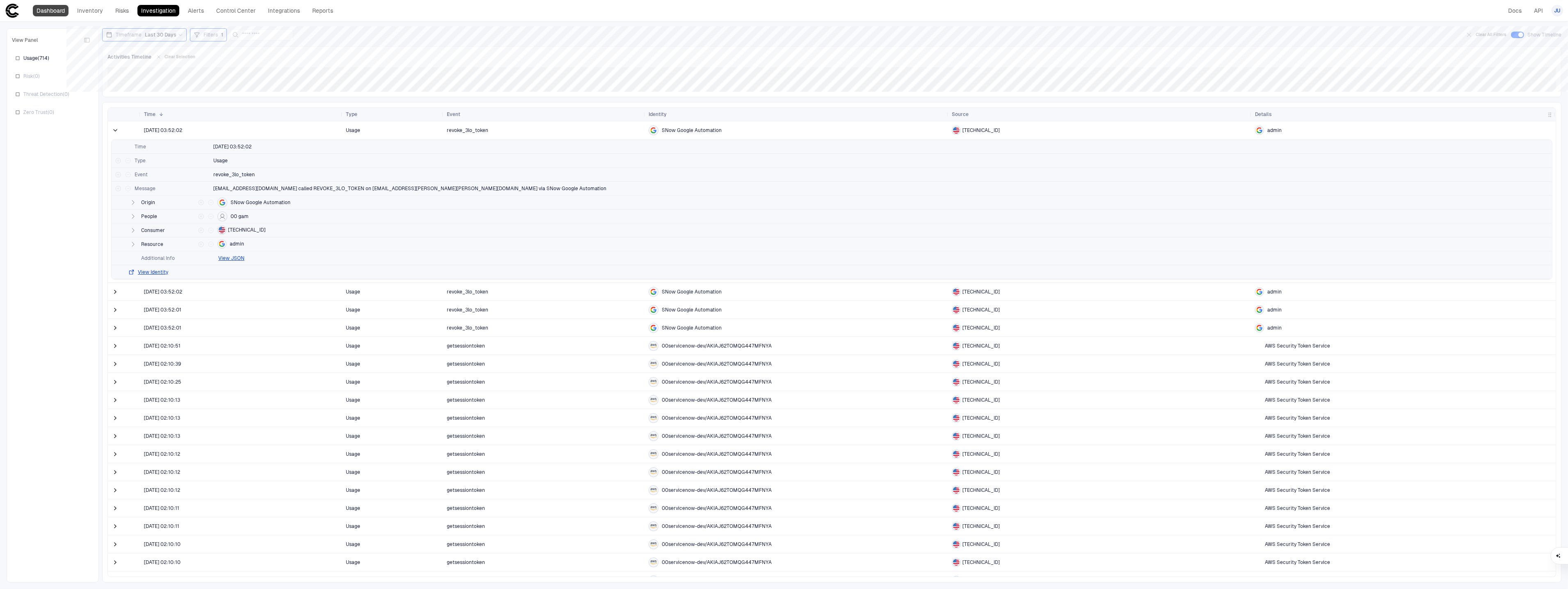
click at [50, 9] on link "Dashboard" at bounding box center [51, 11] width 36 height 12
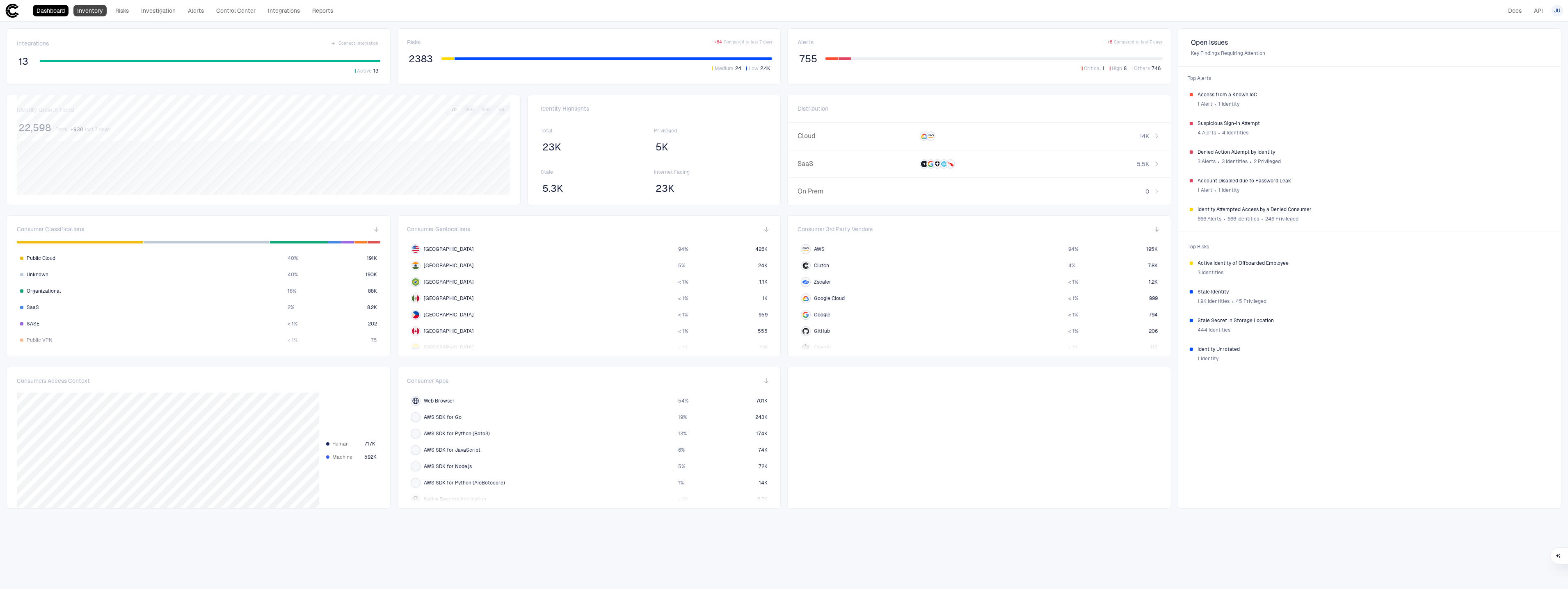
click at [81, 9] on link "Inventory" at bounding box center [90, 11] width 33 height 12
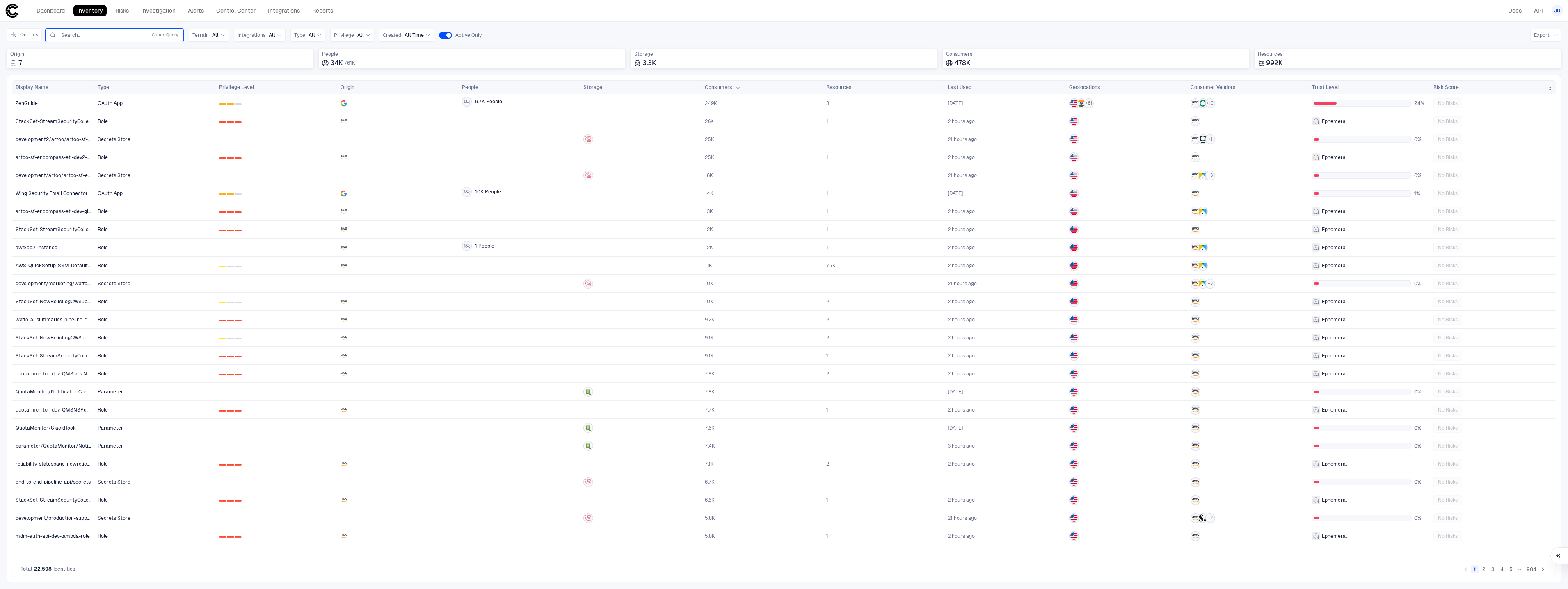
click at [94, 36] on input "text" at bounding box center [102, 35] width 84 height 6
paste input "**********"
type input "**********"
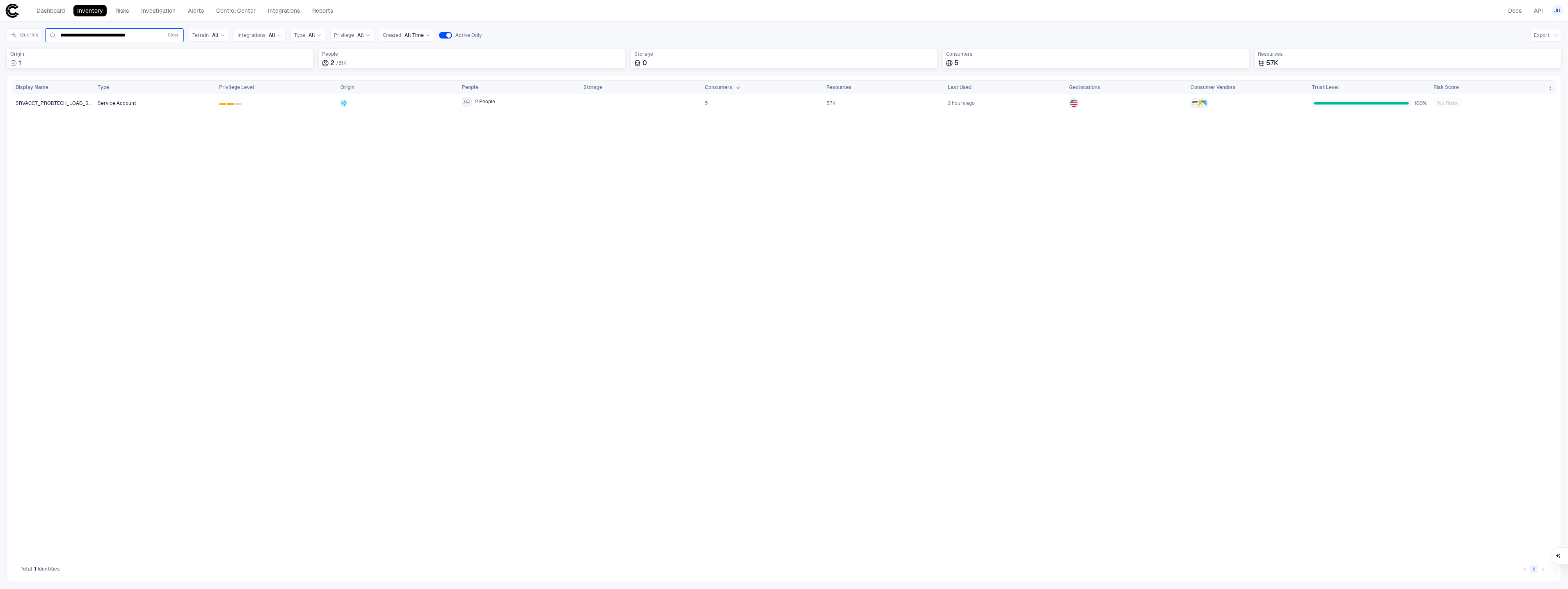
scroll to position [0, 0]
click at [126, 107] on span "Service Account" at bounding box center [154, 103] width 115 height 17
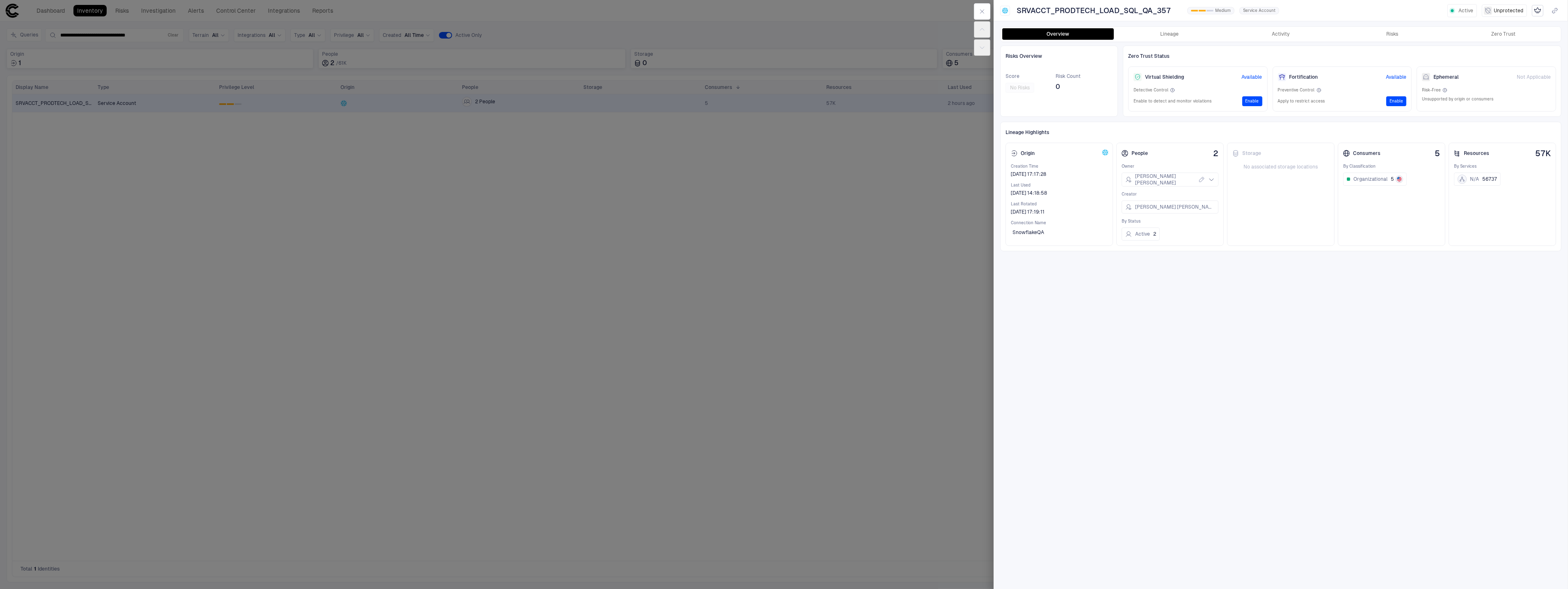
click at [1095, 269] on div "Risks Overview Score No Risks Risk Count 0 Zero Trust Status Virtual Shielding …" at bounding box center [1280, 315] width 561 height 539
click at [1300, 34] on button "Activity" at bounding box center [1280, 34] width 112 height 12
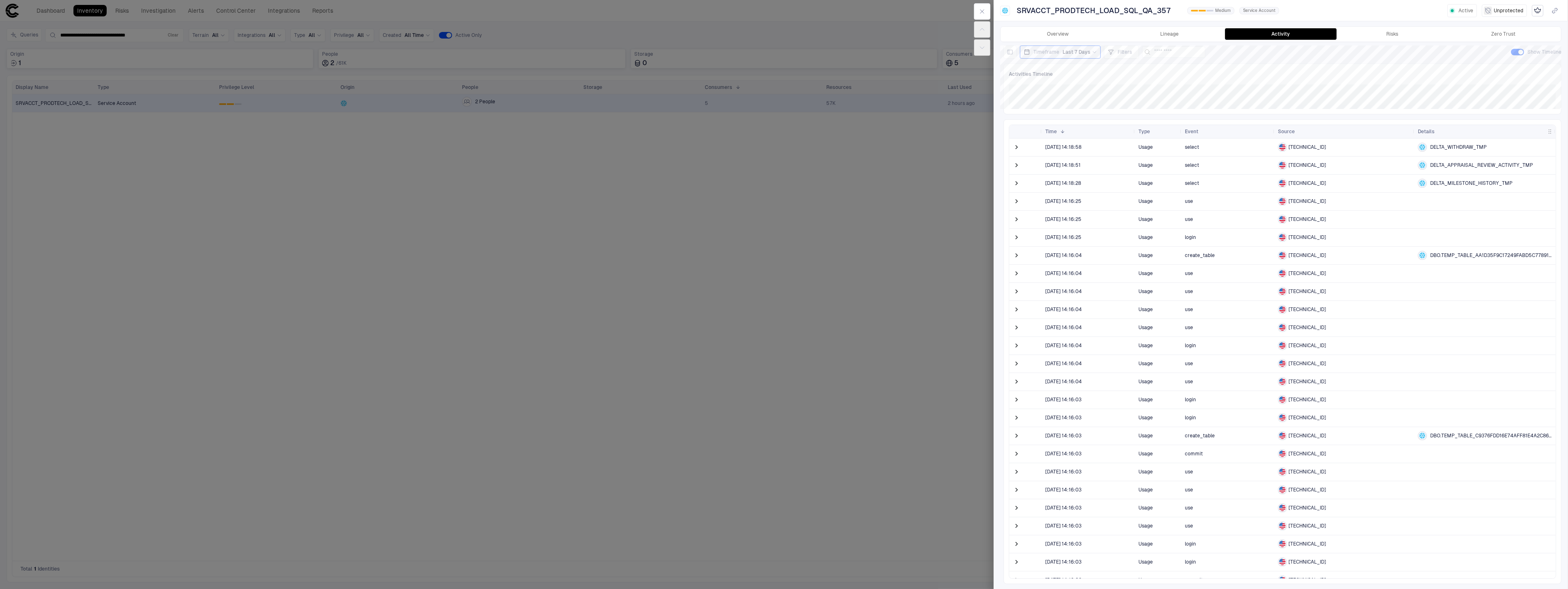
click at [1019, 353] on span at bounding box center [1016, 345] width 8 height 17
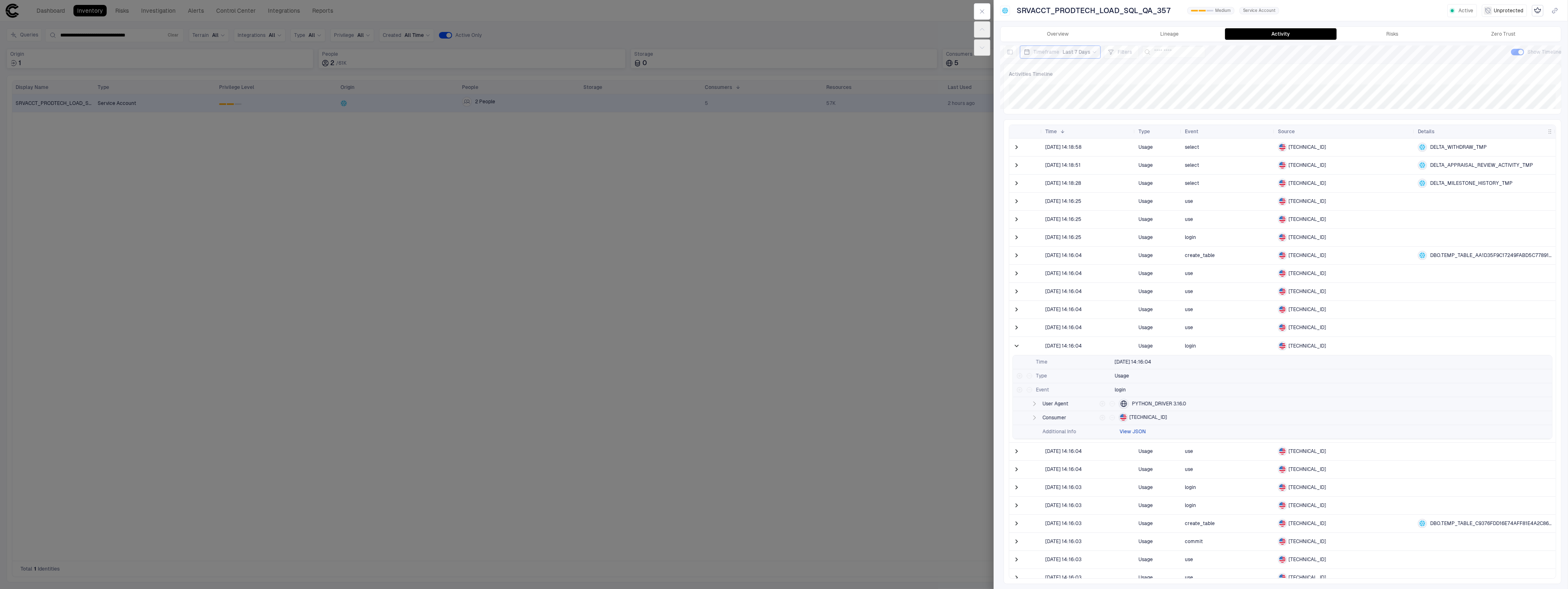
click at [1132, 433] on button "View JSON" at bounding box center [1132, 431] width 26 height 6
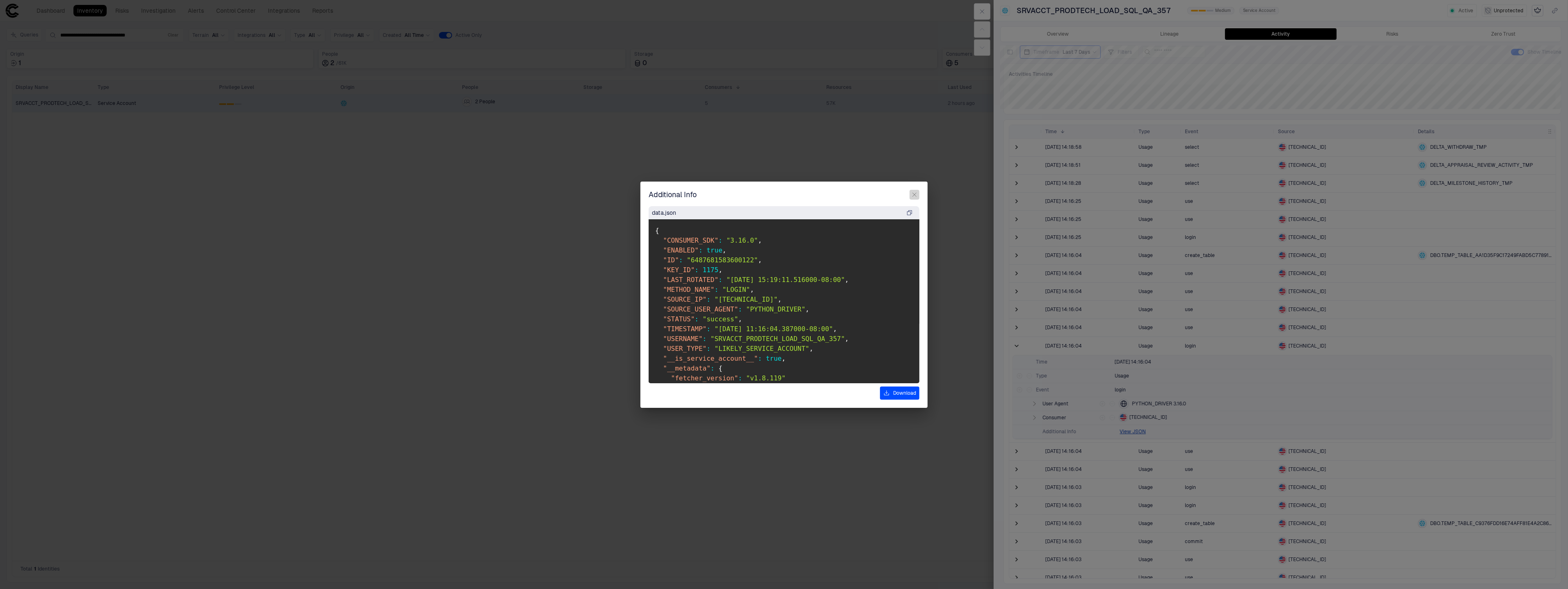
click at [911, 196] on icon "button" at bounding box center [914, 194] width 6 height 6
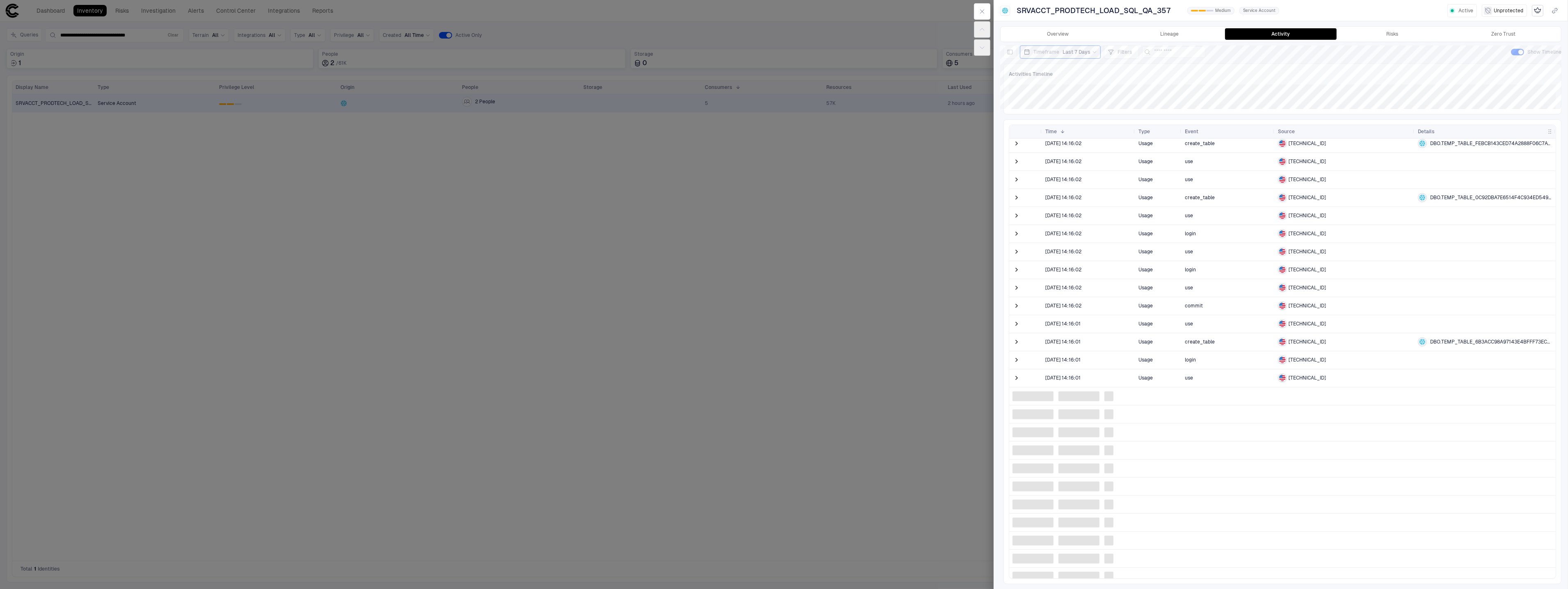
scroll to position [572, 0]
click at [1020, 332] on span at bounding box center [1016, 330] width 8 height 8
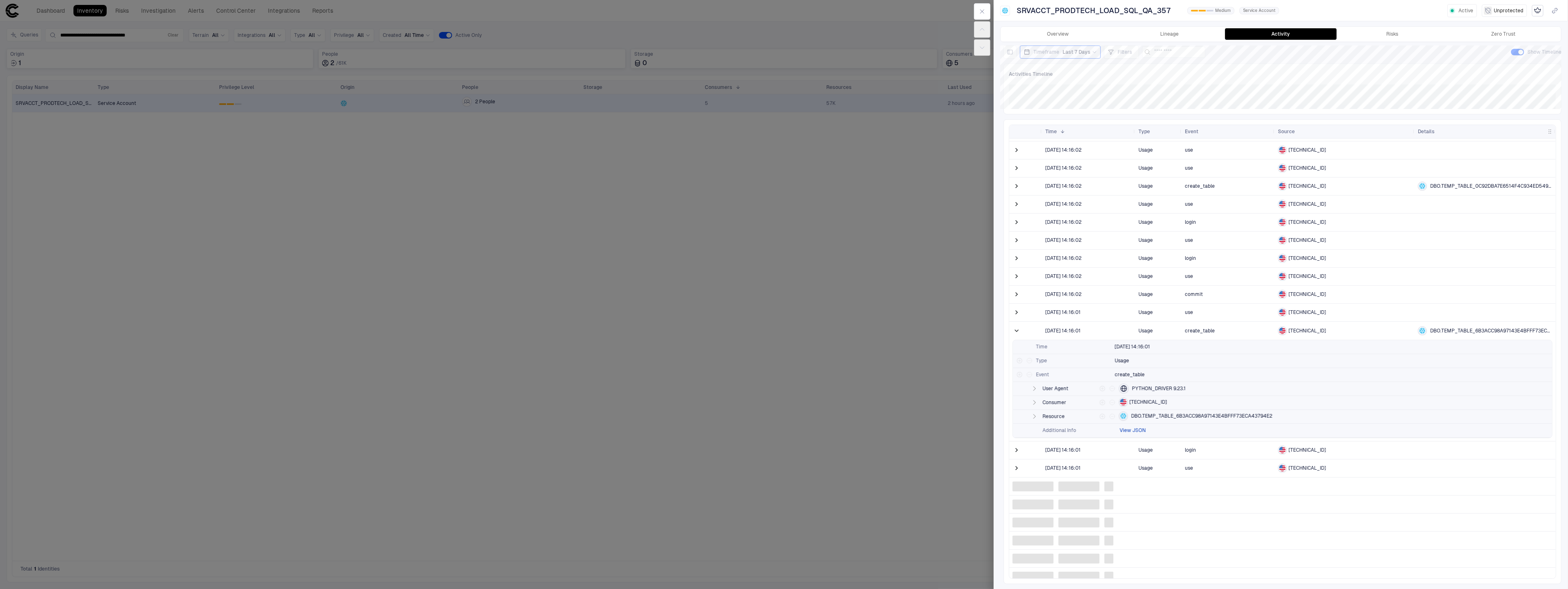
click at [1133, 428] on button "View JSON" at bounding box center [1132, 430] width 26 height 6
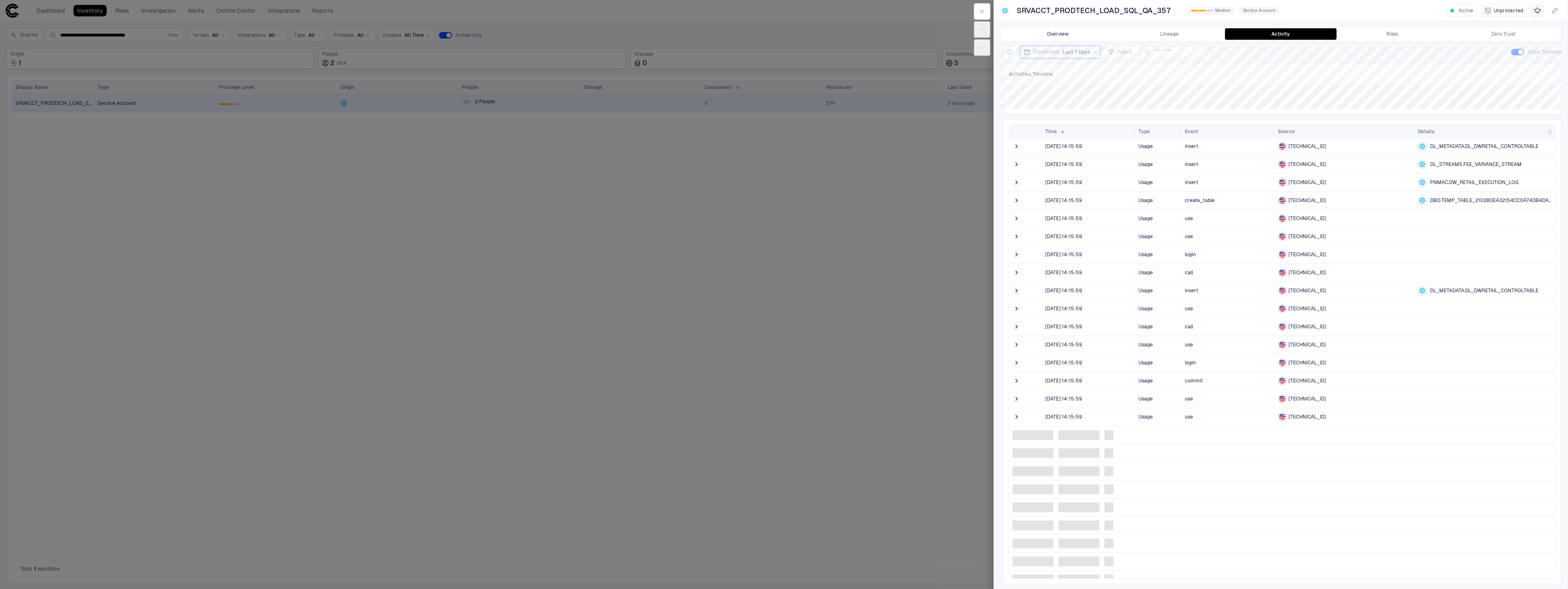
click at [1067, 32] on button "Overview" at bounding box center [1058, 34] width 112 height 12
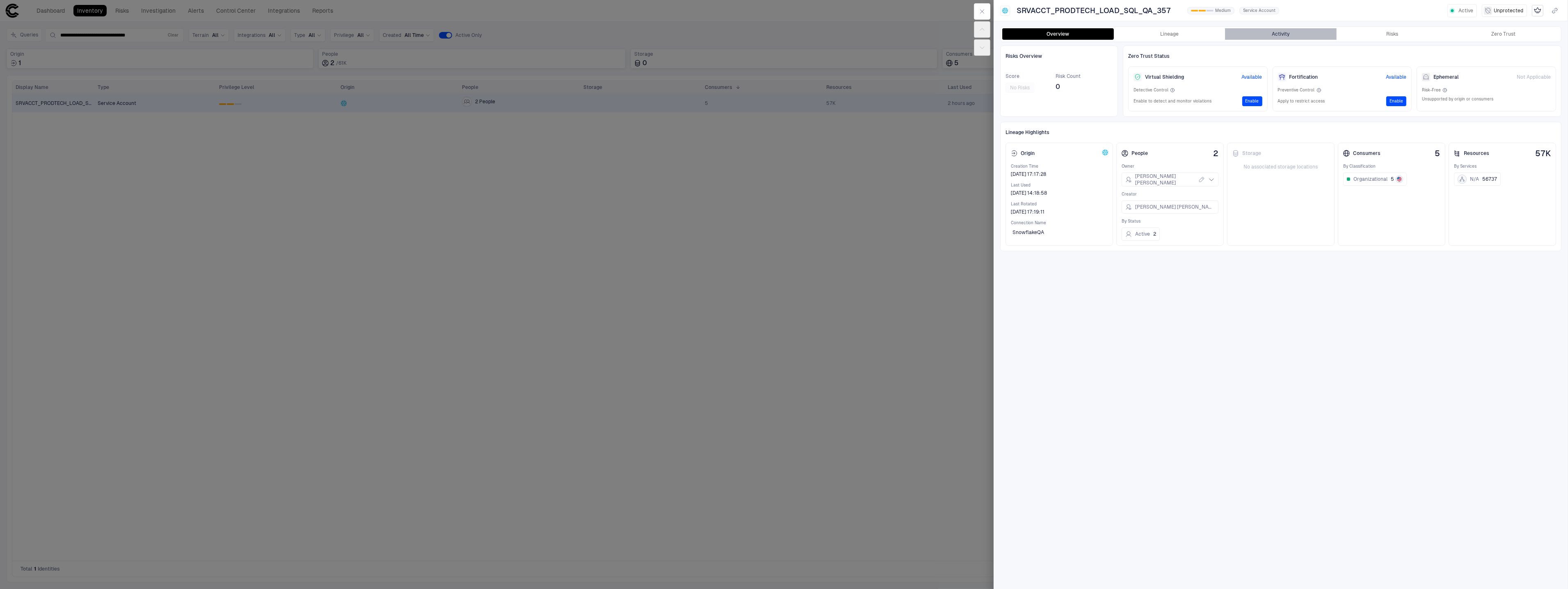
click at [1269, 32] on button "Activity" at bounding box center [1280, 34] width 112 height 12
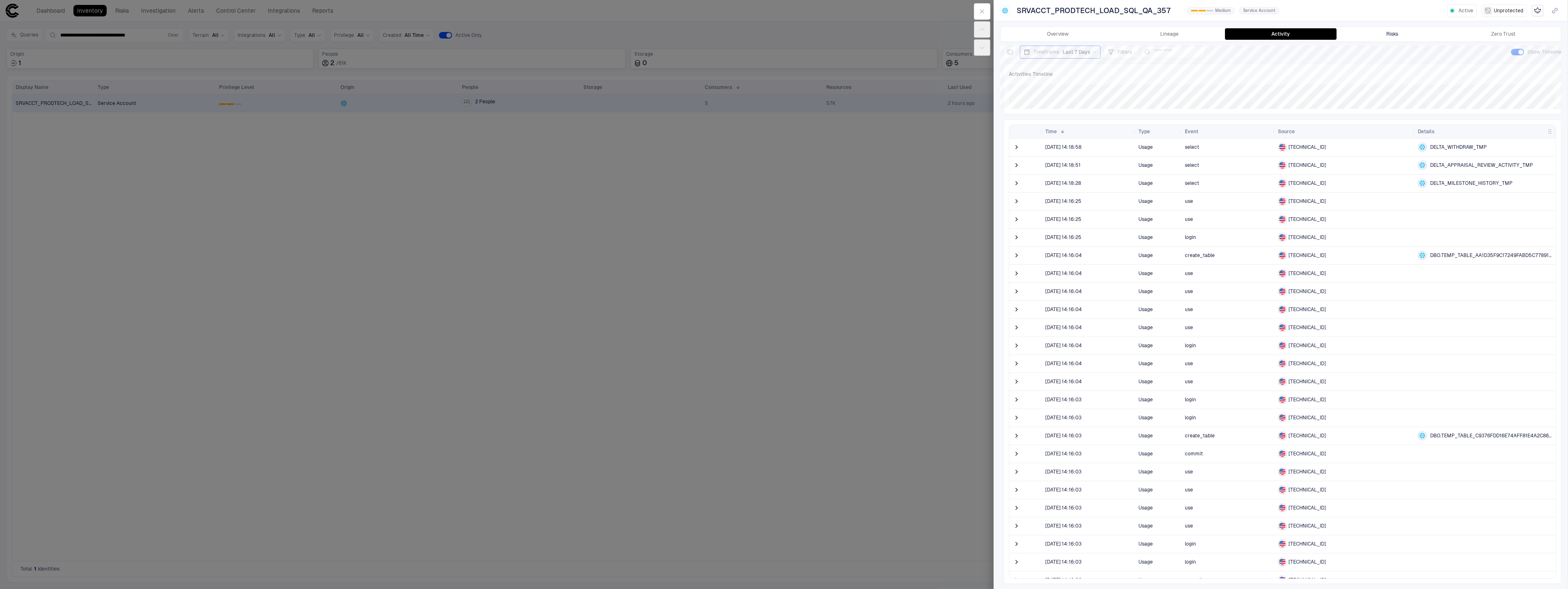
click at [1364, 31] on button "Risks" at bounding box center [1392, 34] width 112 height 12
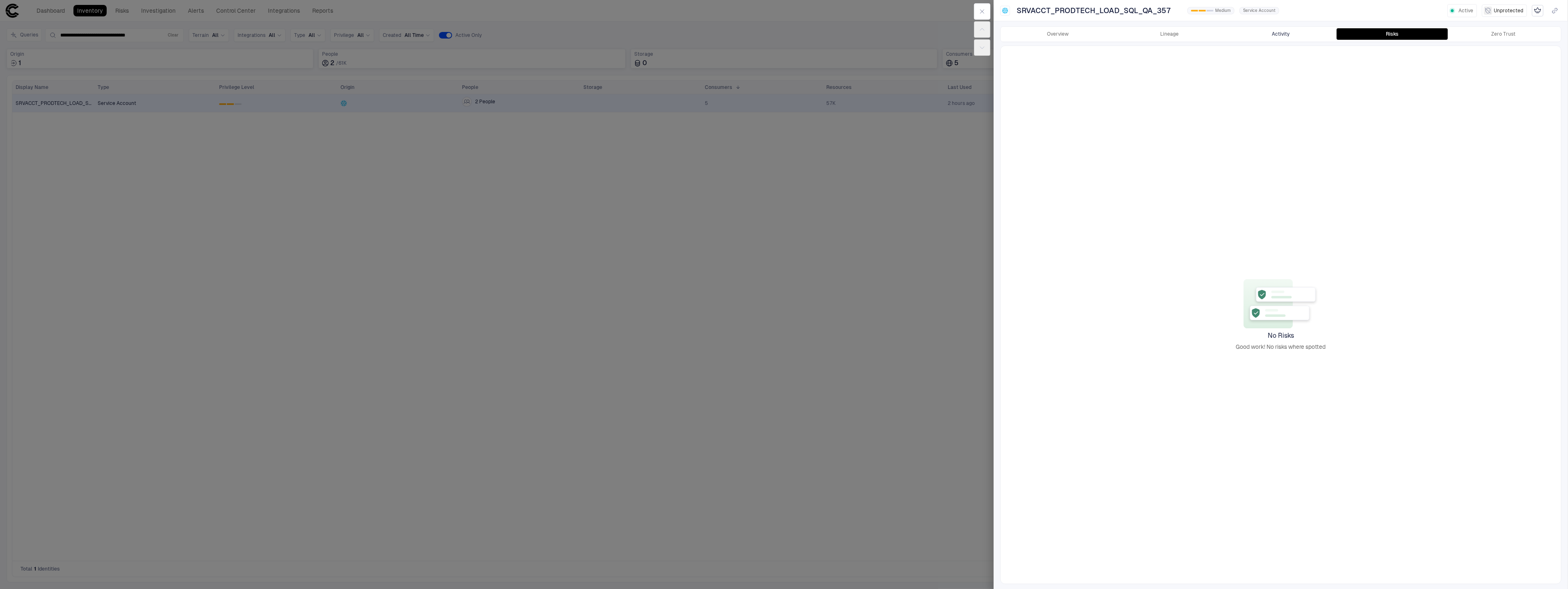
click at [1292, 35] on button "Activity" at bounding box center [1280, 34] width 112 height 12
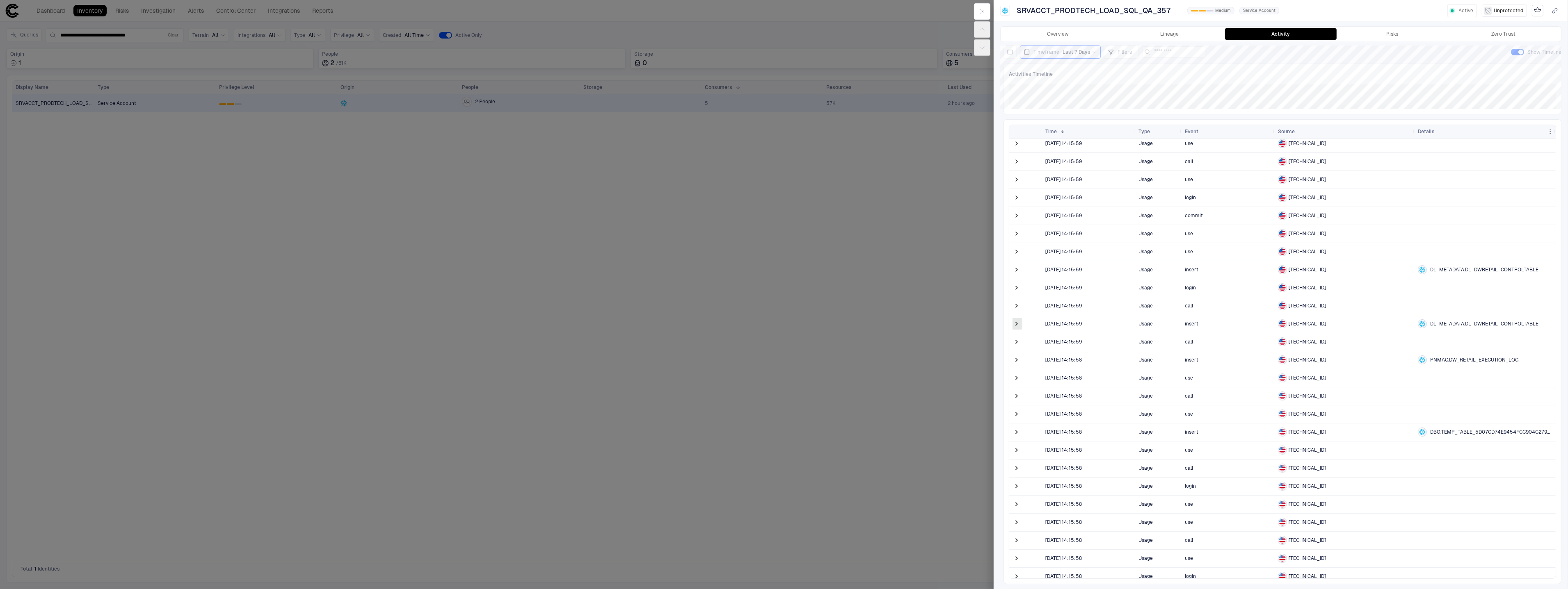
click at [1017, 328] on span at bounding box center [1016, 323] width 8 height 8
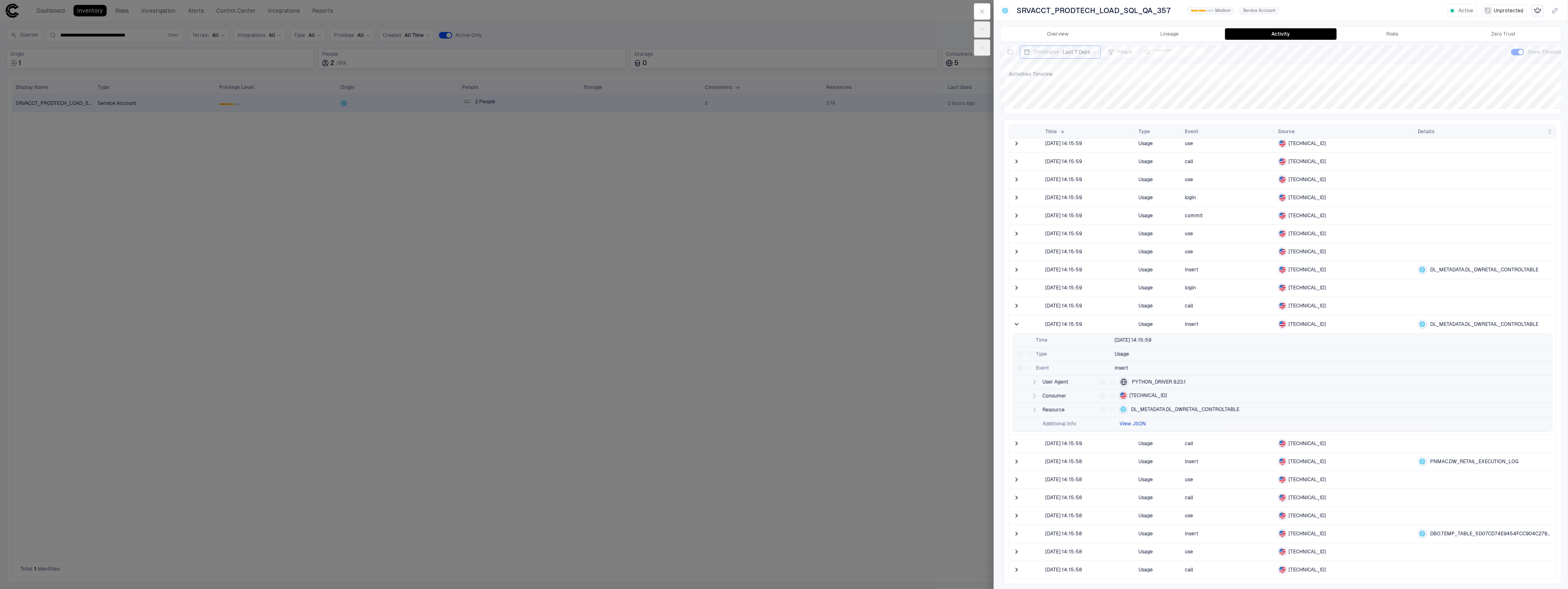
click at [1135, 423] on button "View JSON" at bounding box center [1132, 423] width 26 height 6
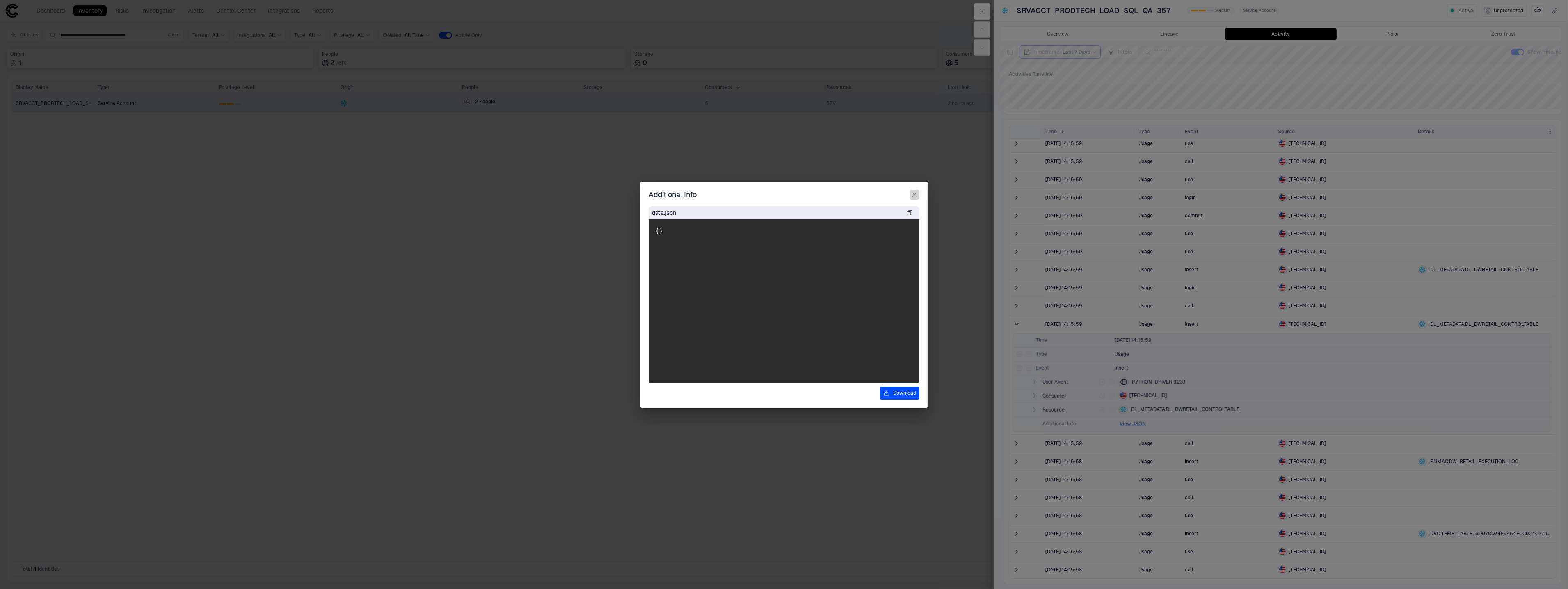
click at [914, 195] on icon "button" at bounding box center [914, 194] width 4 height 4
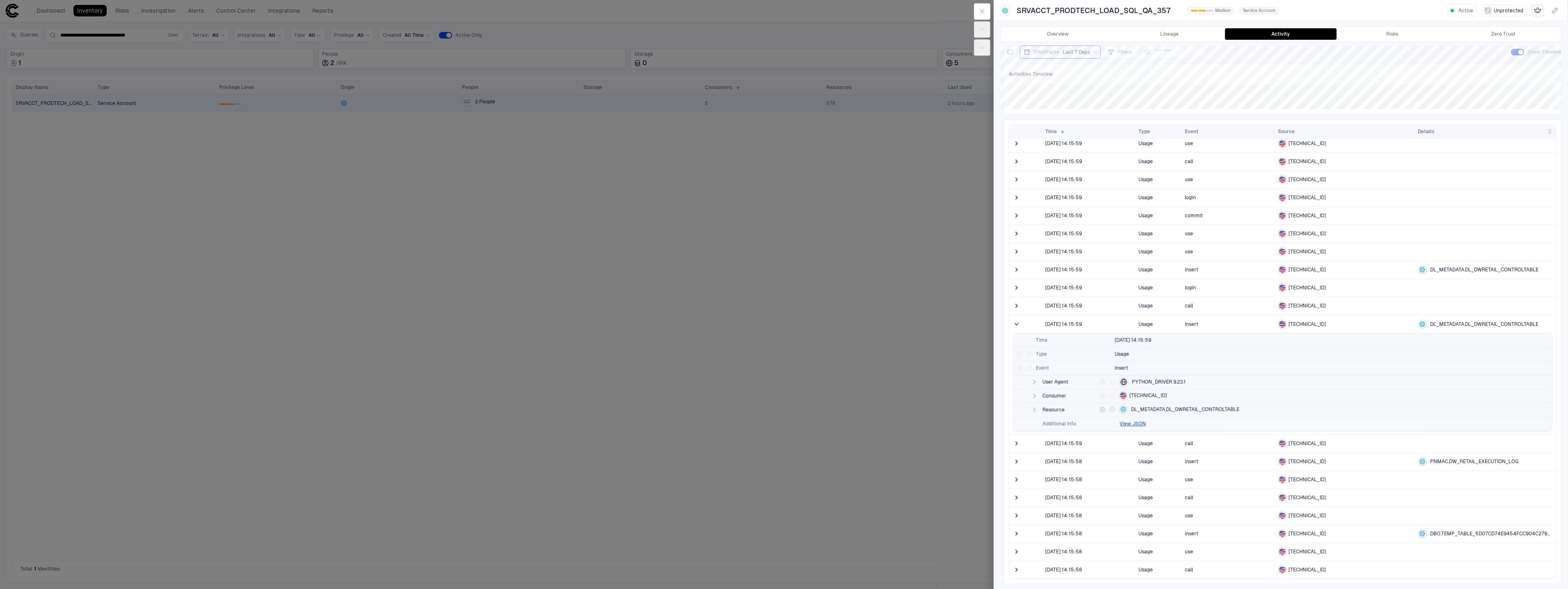
scroll to position [1384, 0]
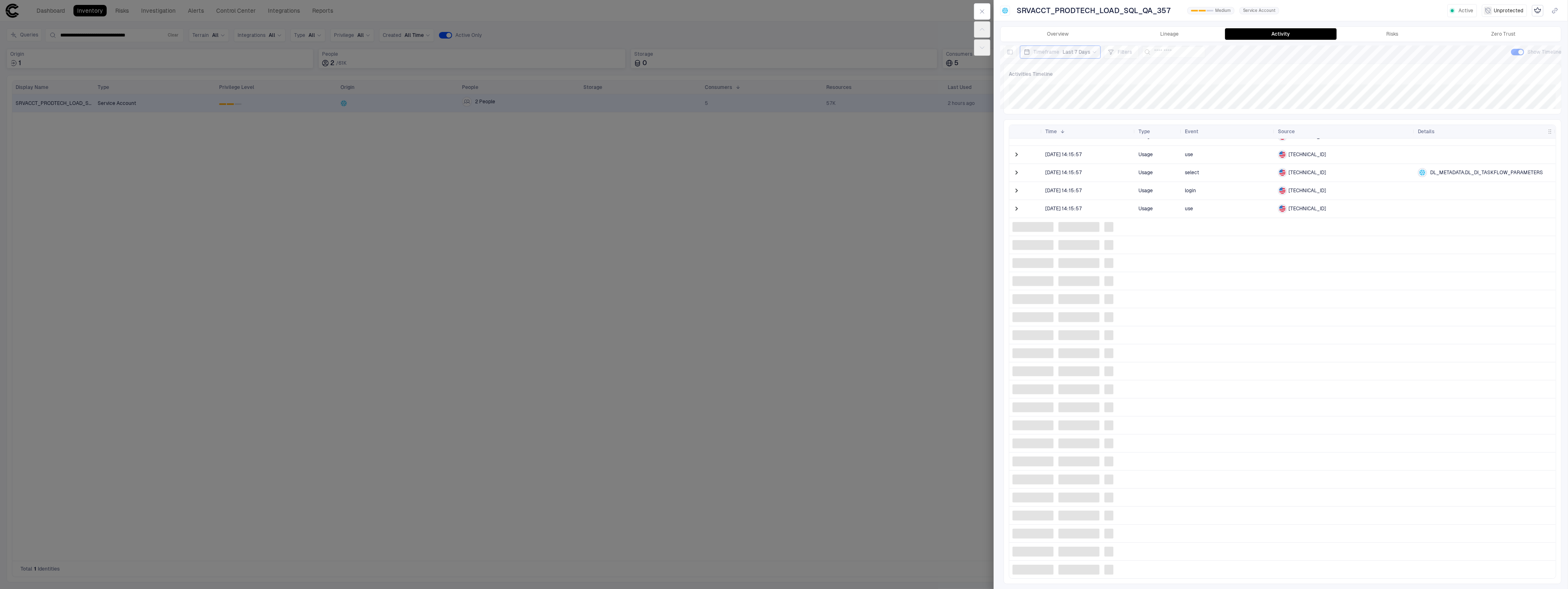
drag, startPoint x: 1085, startPoint y: 178, endPoint x: 1077, endPoint y: 179, distance: 8.1
click at [1085, 178] on span "[DATE] 14:15:57" at bounding box center [1088, 172] width 86 height 17
click at [1017, 173] on span at bounding box center [1016, 172] width 8 height 8
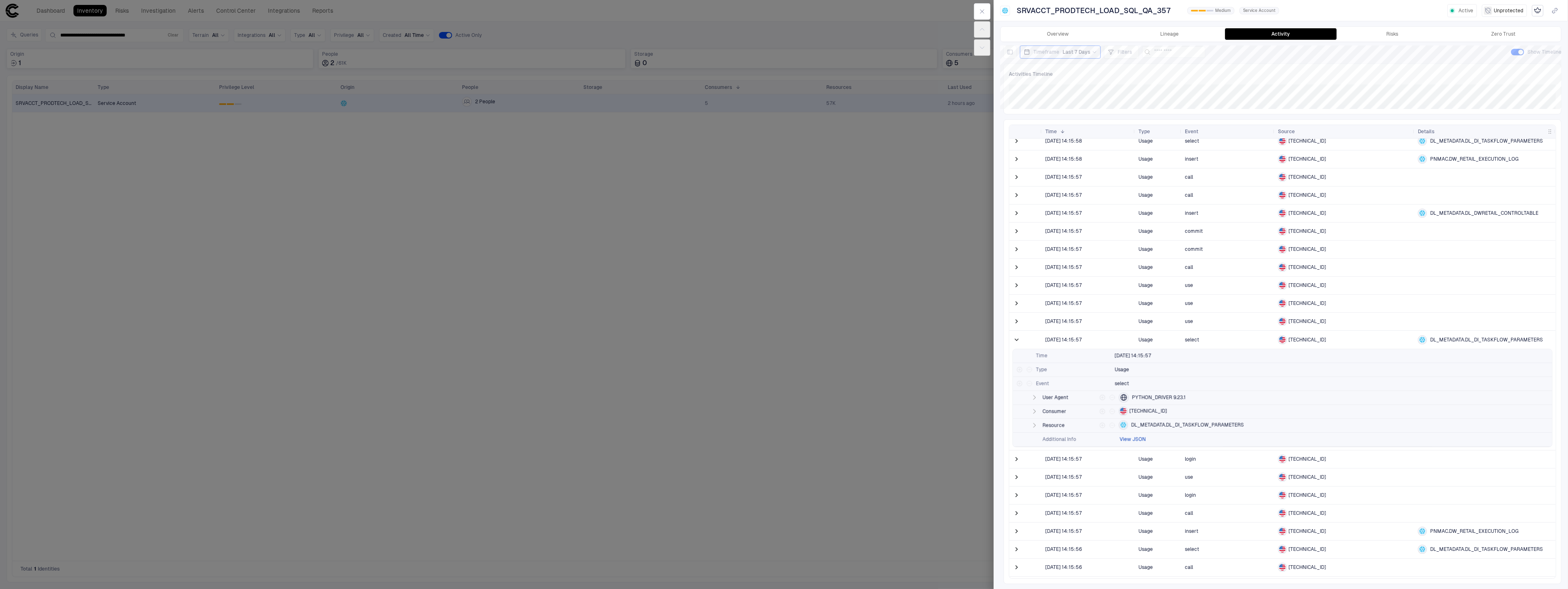
click at [1125, 439] on button "View JSON" at bounding box center [1132, 439] width 26 height 6
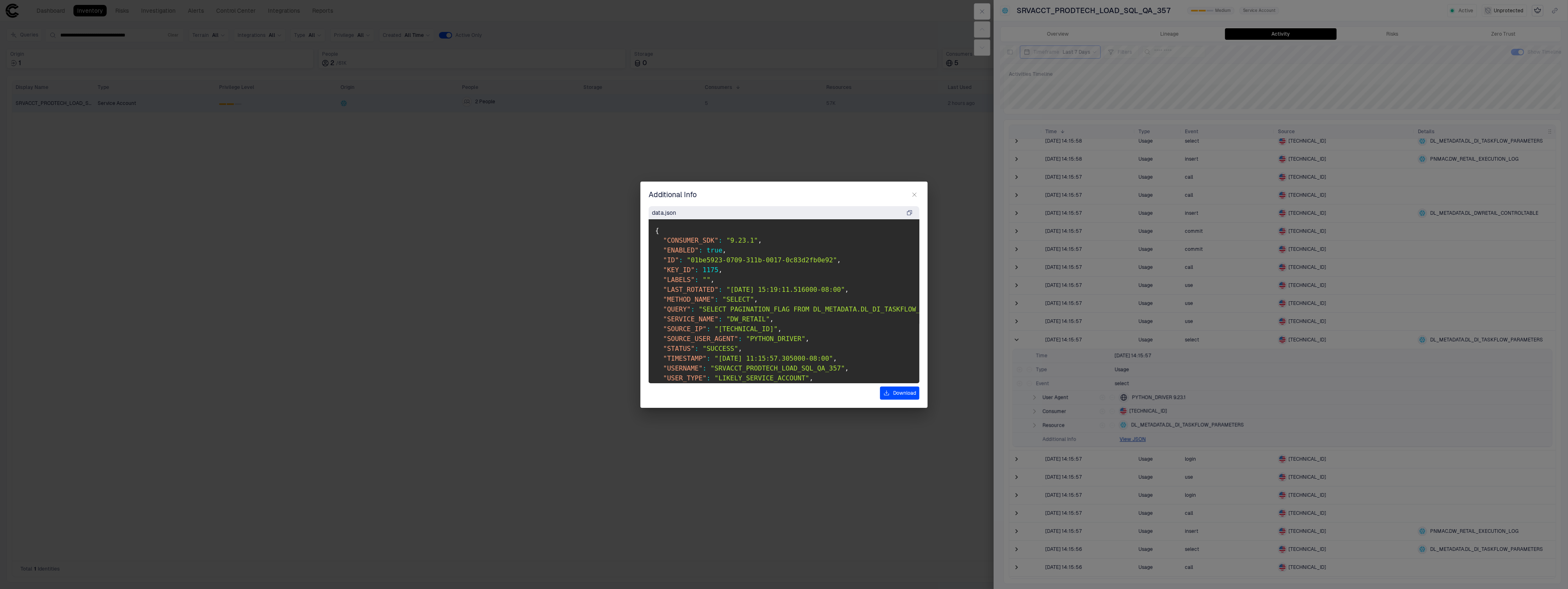
click at [906, 214] on icon "button" at bounding box center [909, 212] width 6 height 6
click at [1236, 120] on div "Additional Info data.json { "CONSUMER_SDK" : "9.23.1" , "ENABLED" : true , "ID"…" at bounding box center [784, 294] width 1568 height 589
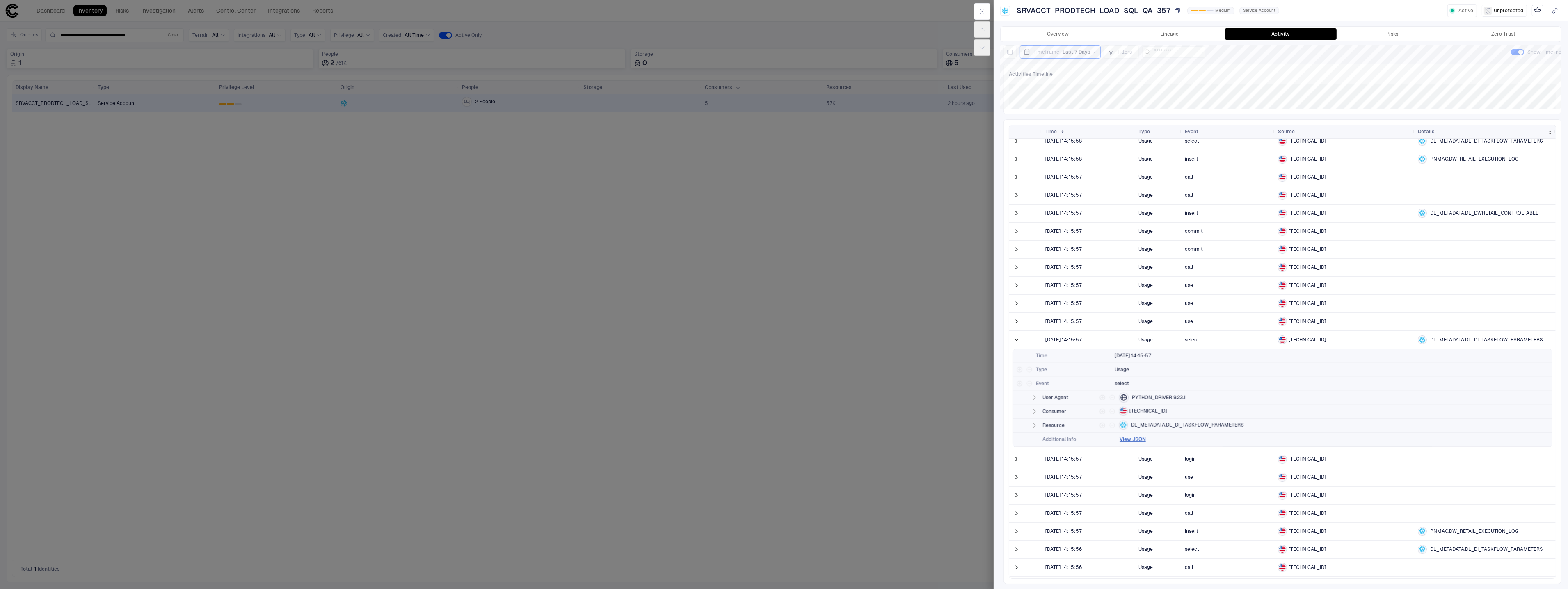
click at [1079, 6] on span "SRVACCT_PRODTECH_LOAD_SQL_QA_357" at bounding box center [1094, 11] width 154 height 10
drag, startPoint x: 1168, startPoint y: 12, endPoint x: 1019, endPoint y: 10, distance: 149.0
click at [1019, 10] on span "SRVACCT_PRODTECH_LOAD_SQL_QA_357" at bounding box center [1094, 11] width 154 height 10
drag, startPoint x: 1081, startPoint y: 11, endPoint x: 1121, endPoint y: 12, distance: 40.0
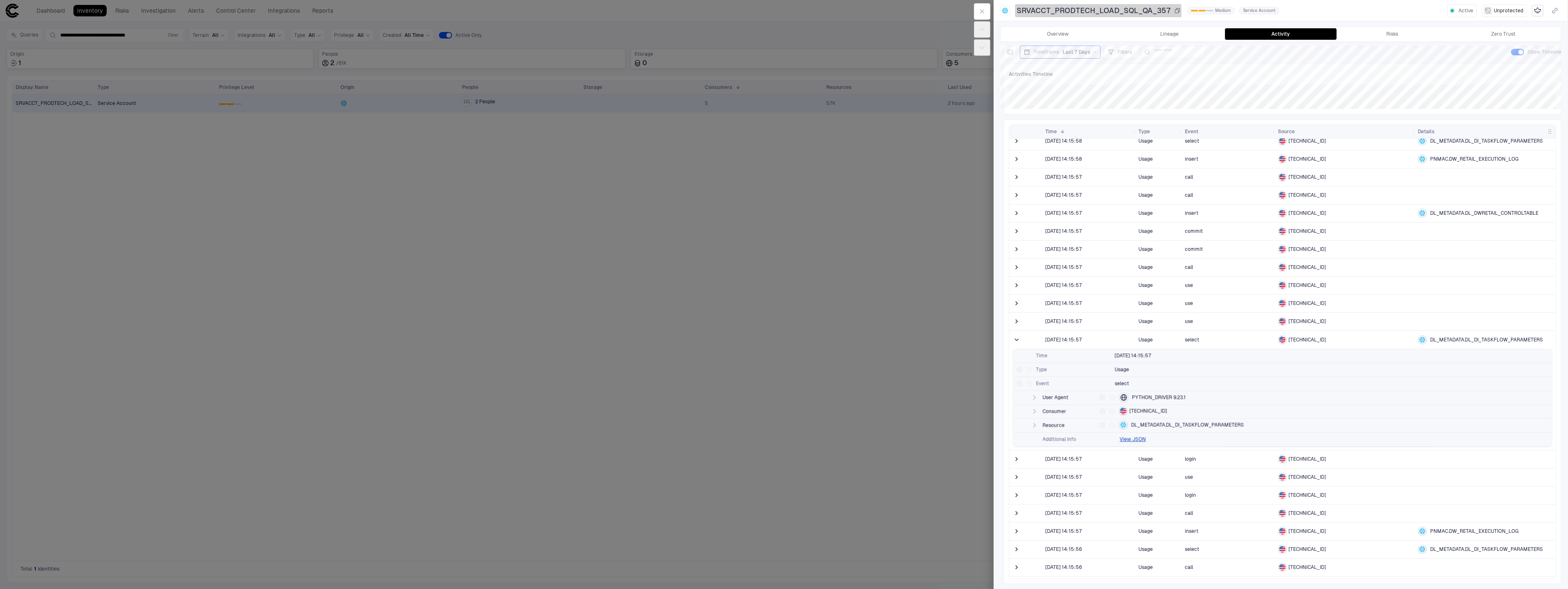
click at [1121, 12] on span "SRVACCT_PRODTECH_LOAD_SQL_QA_357" at bounding box center [1094, 11] width 154 height 10
